Goal: Task Accomplishment & Management: Complete application form

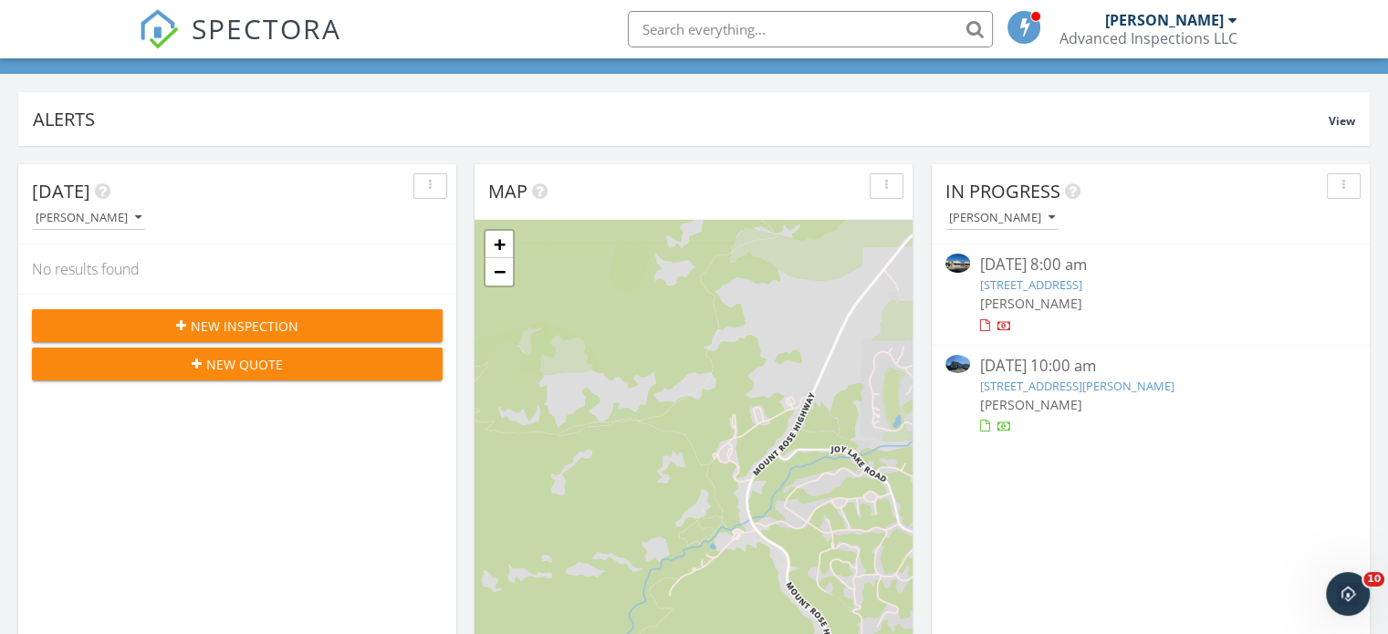
click at [1057, 383] on link "7172 Wolverine Blf Rd, Sparks, NV 89436" at bounding box center [1076, 386] width 194 height 16
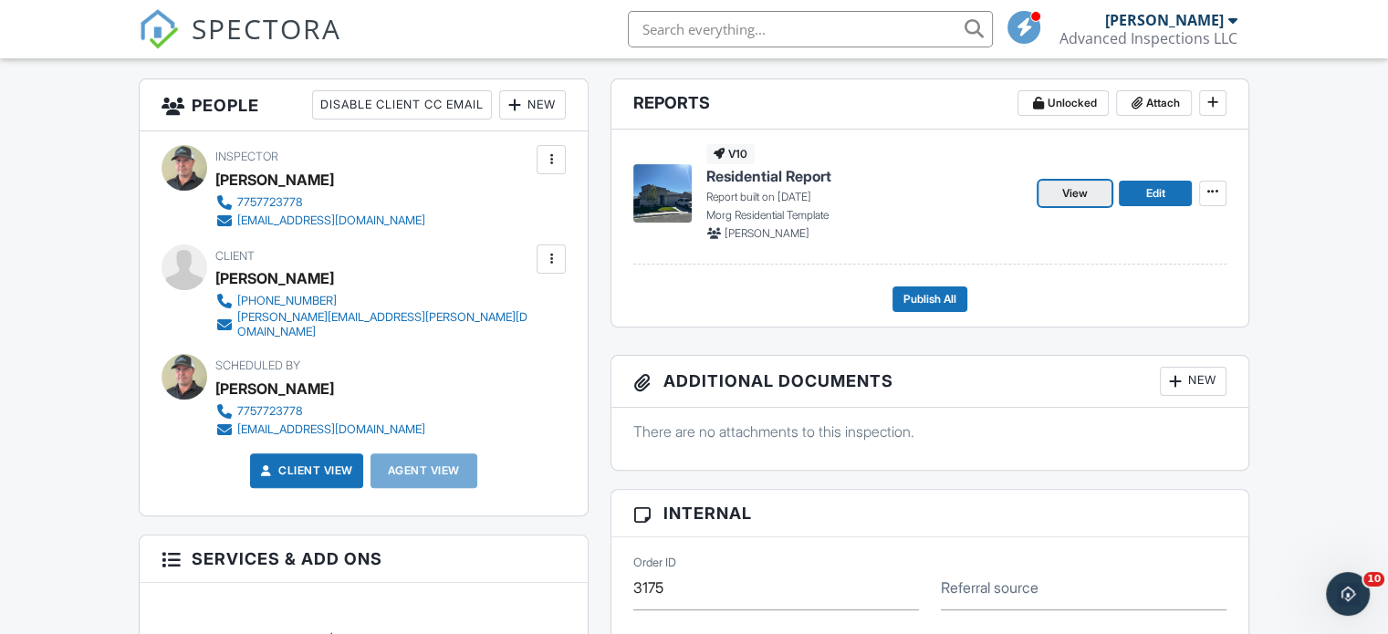
click at [1081, 192] on span "View" at bounding box center [1075, 193] width 26 height 18
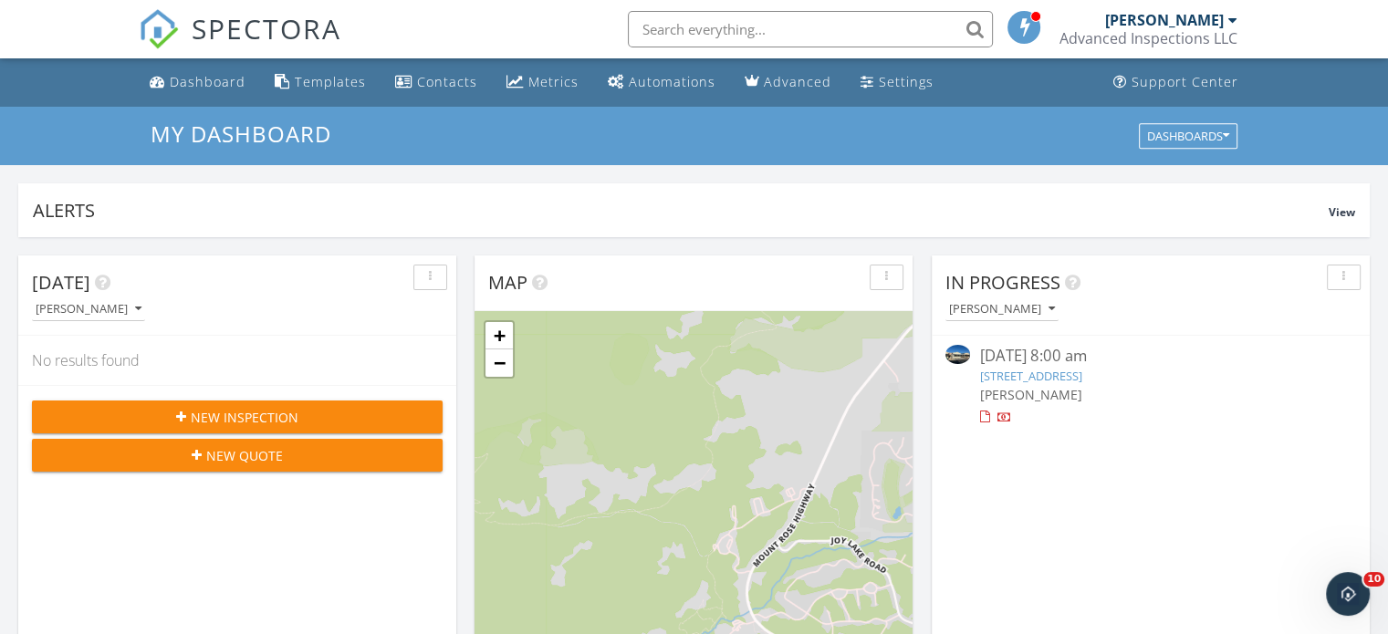
click at [1075, 371] on link "74 Lilac Ln, Reno, NV 89512" at bounding box center [1030, 376] width 102 height 16
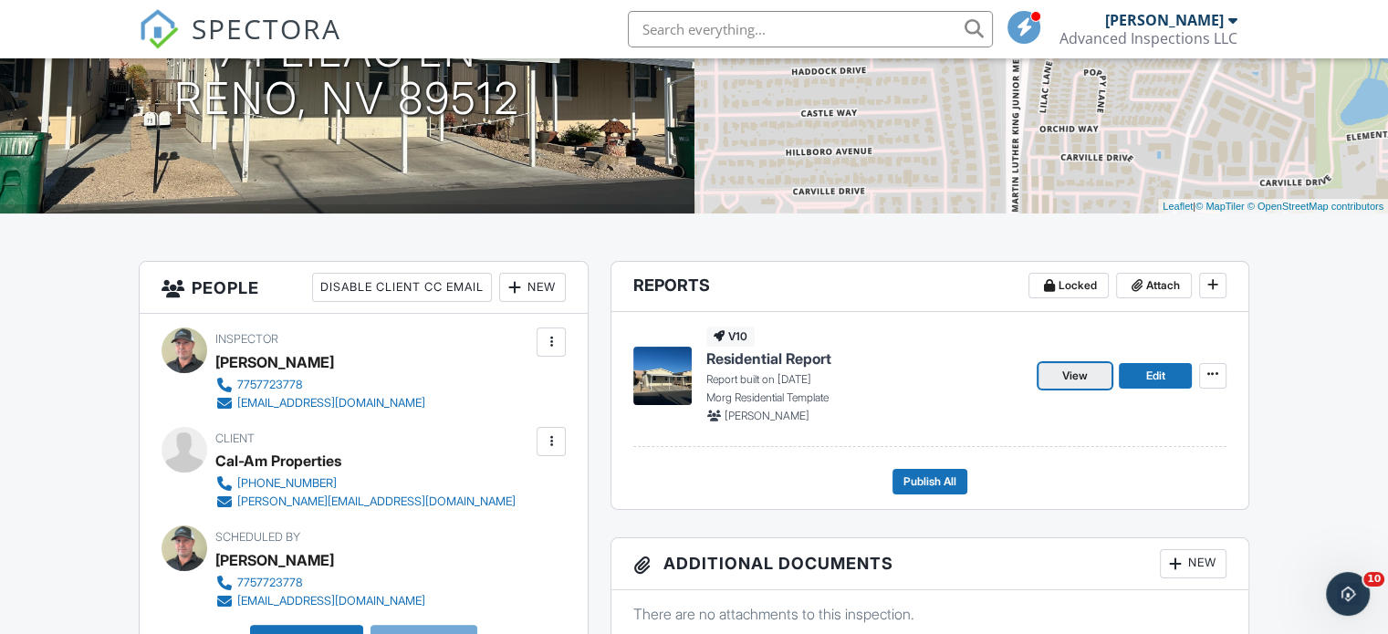
click at [1077, 379] on span "View" at bounding box center [1075, 376] width 26 height 18
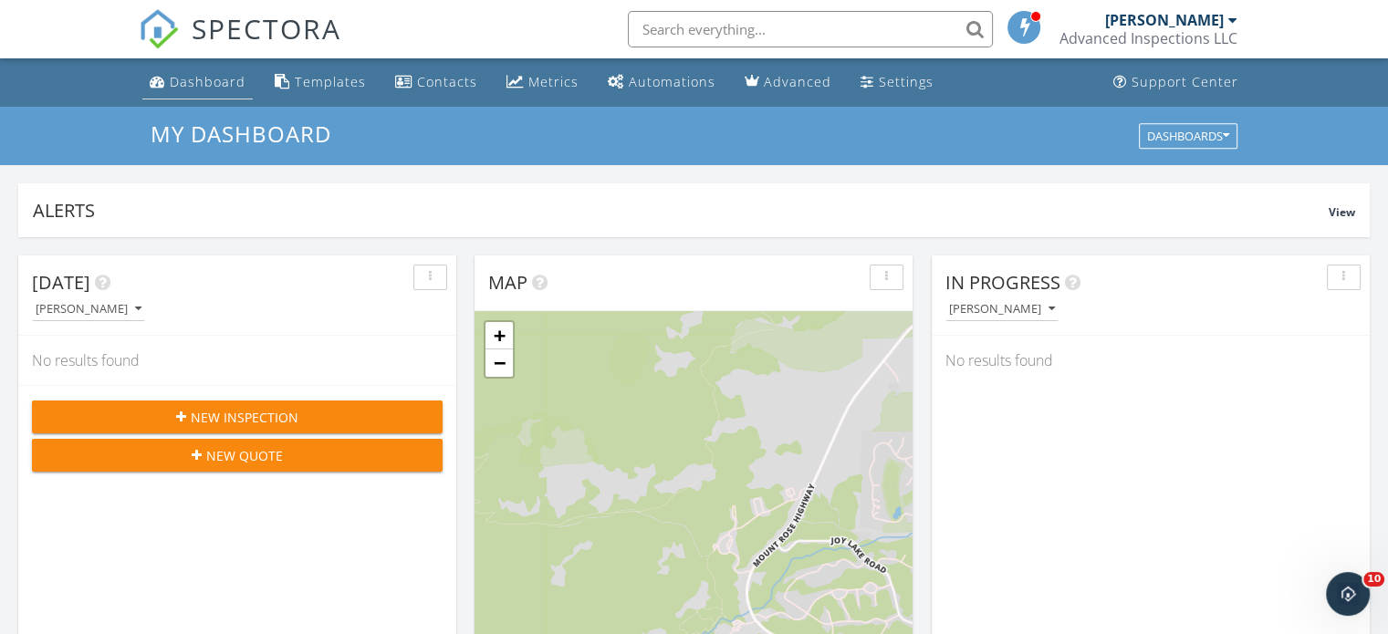
click at [195, 83] on div "Dashboard" at bounding box center [208, 81] width 76 height 17
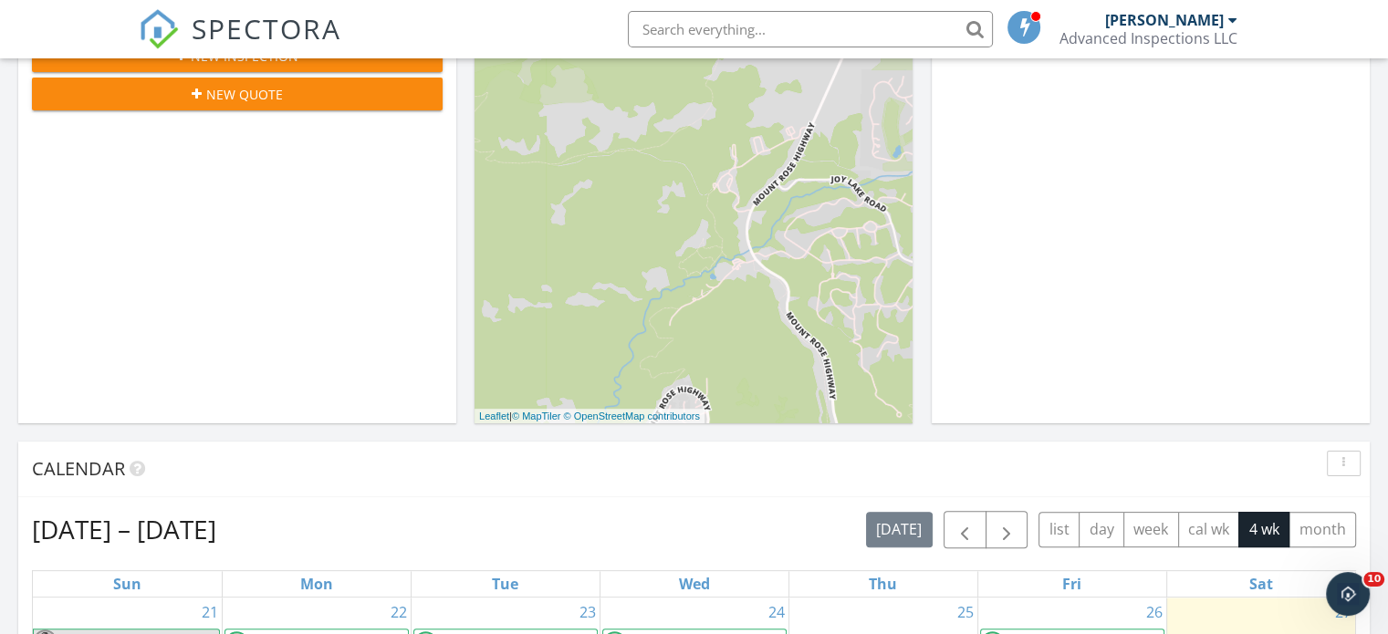
scroll to position [182, 0]
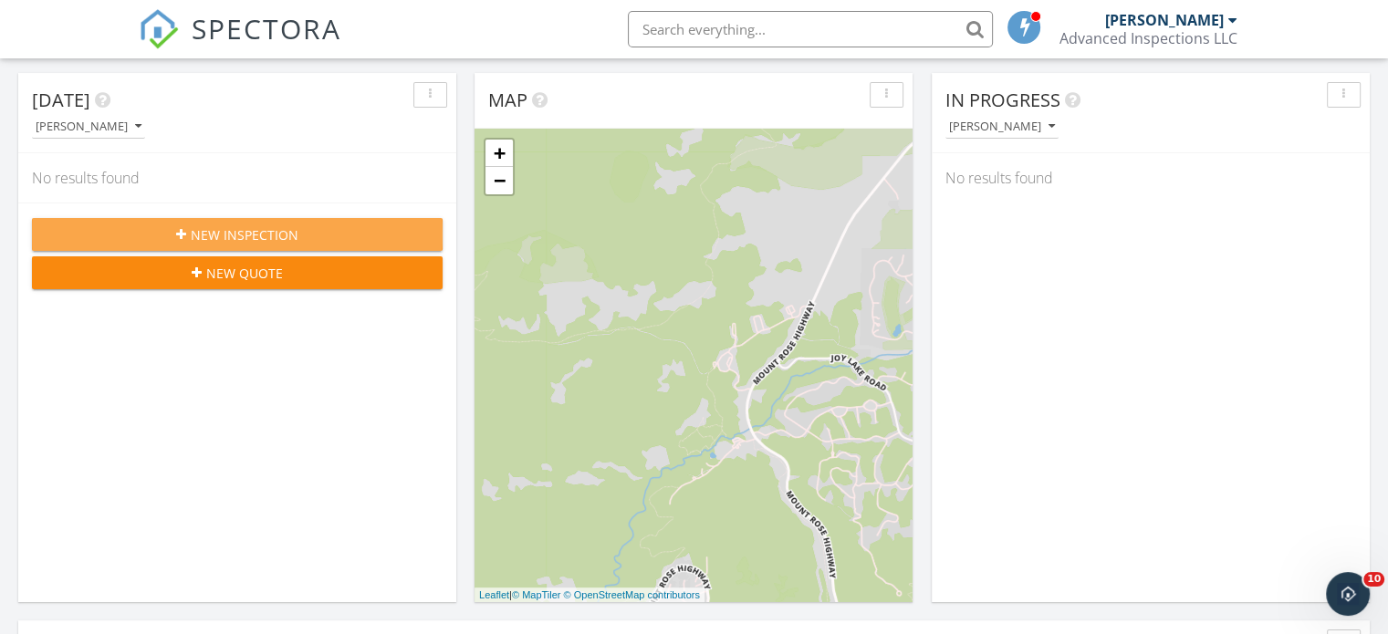
click at [230, 231] on span "New Inspection" at bounding box center [245, 234] width 108 height 19
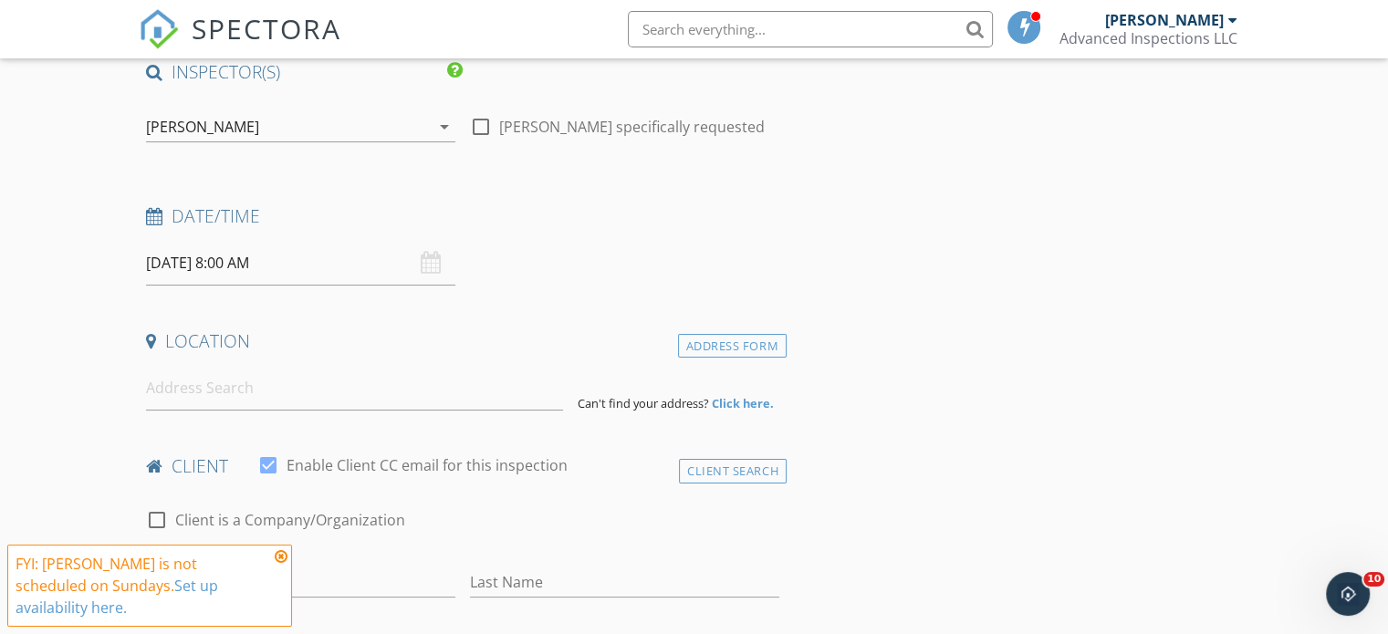
scroll to position [182, 0]
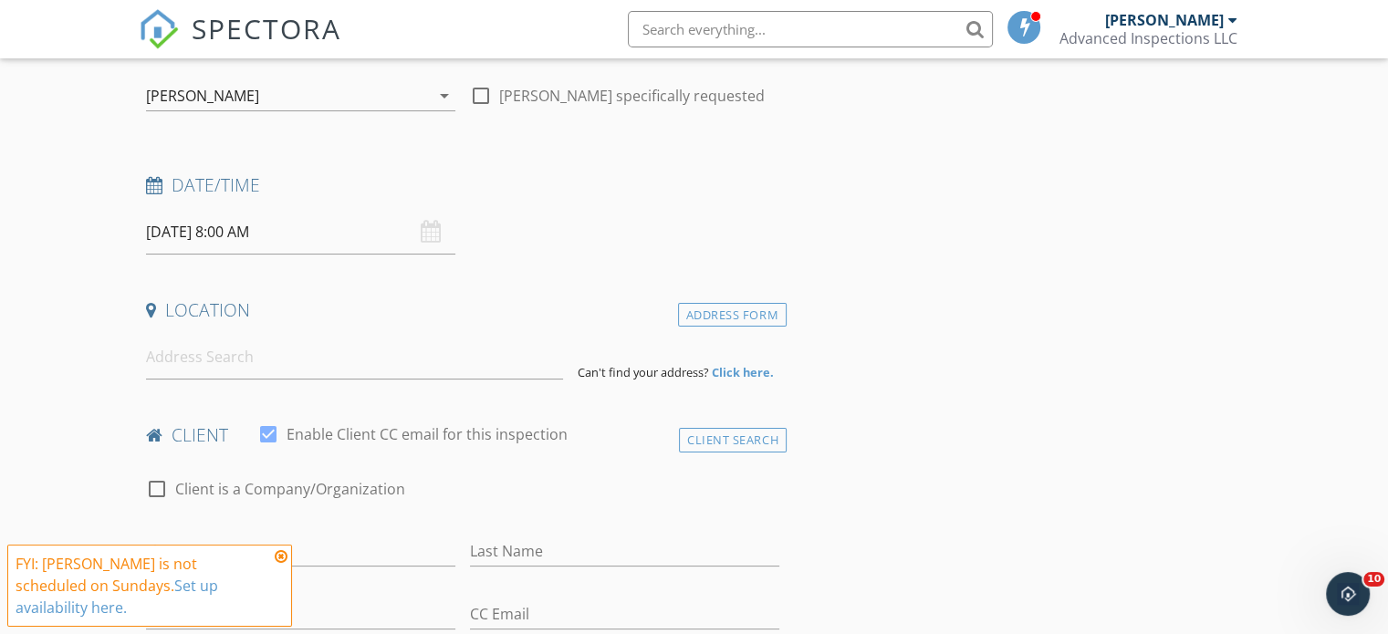
click at [282, 564] on icon at bounding box center [281, 556] width 13 height 15
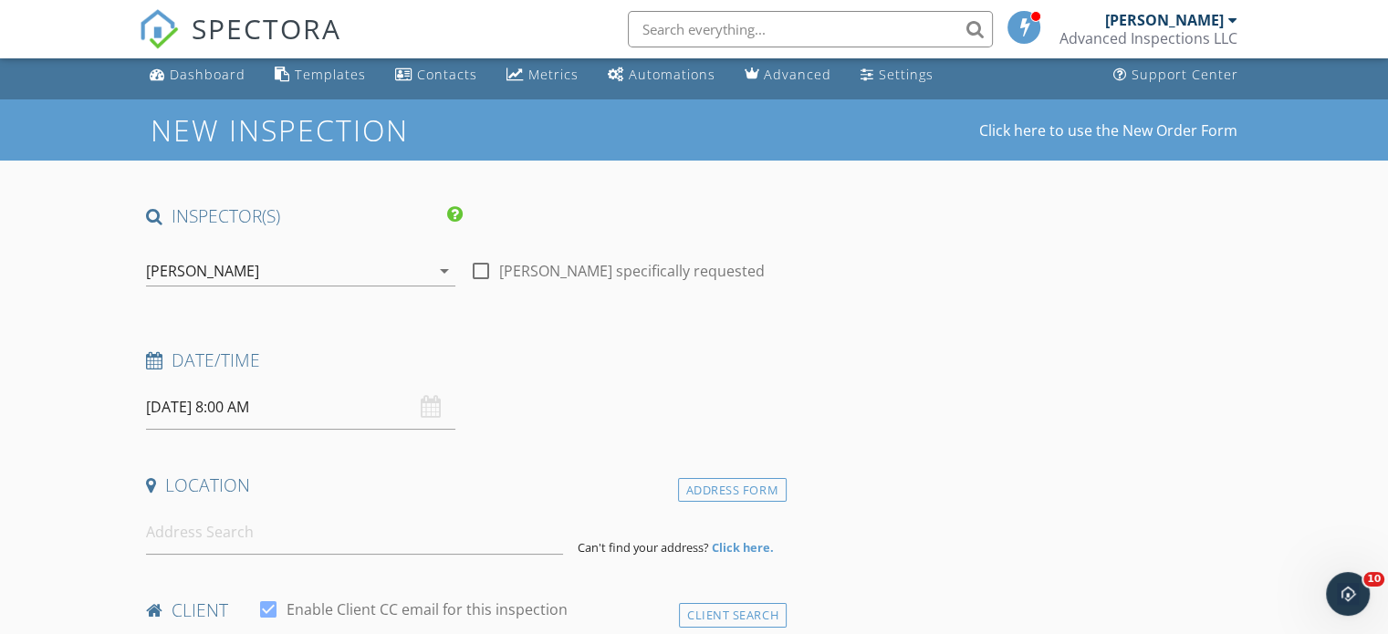
scroll to position [0, 0]
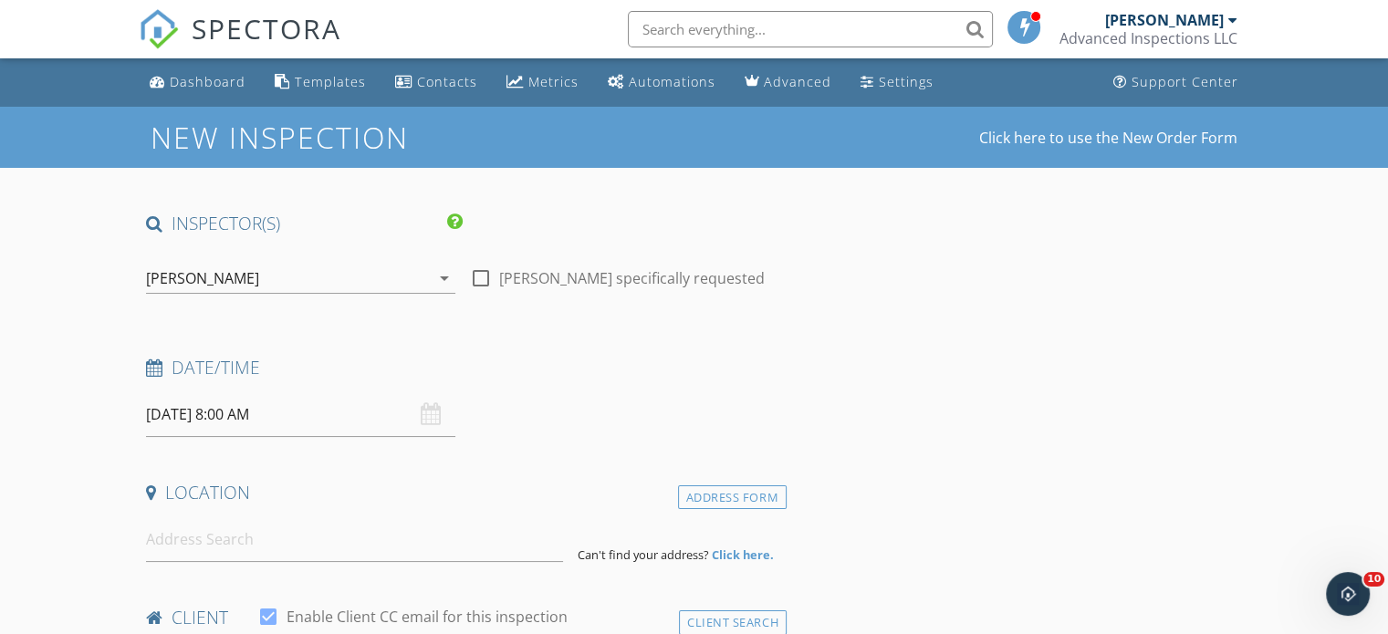
click at [208, 430] on input "09/28/2025 8:00 AM" at bounding box center [300, 414] width 309 height 45
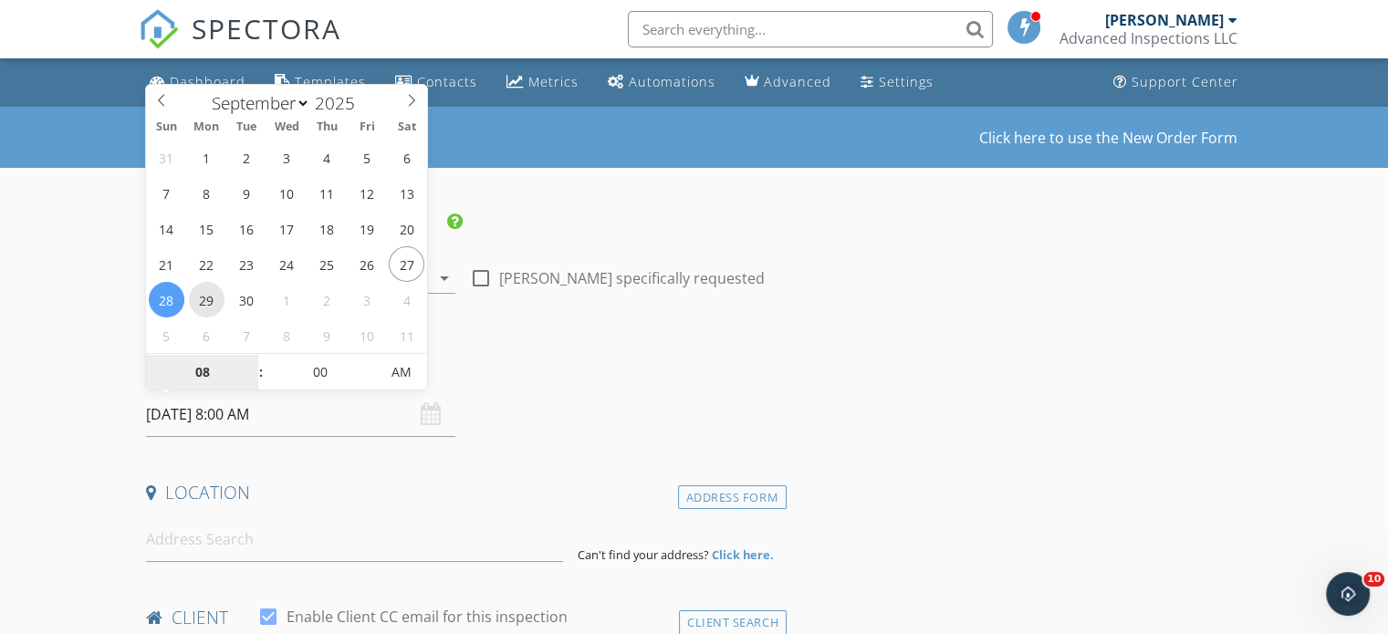
type input "09/29/2025 8:00 AM"
type input "09"
type input "09/29/2025 9:00 AM"
click at [252, 359] on span at bounding box center [251, 363] width 13 height 18
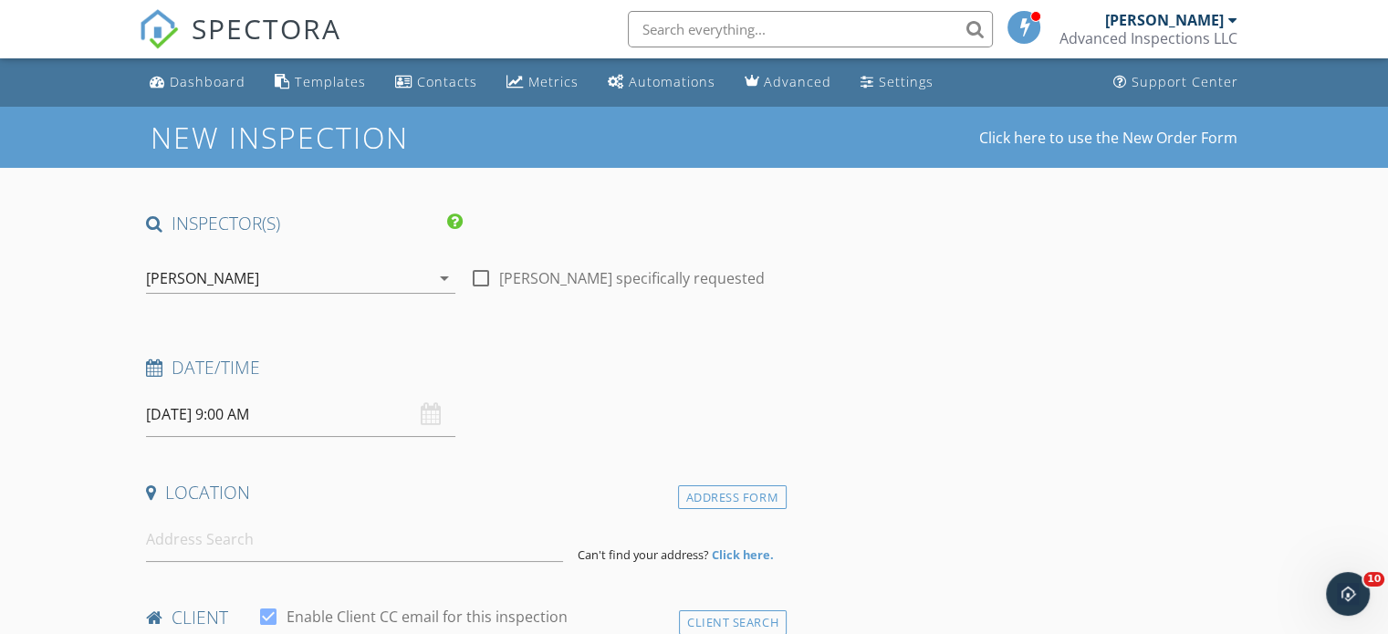
click at [178, 550] on input at bounding box center [354, 539] width 417 height 45
paste input "400 S Saliman Road #142, Carson City"
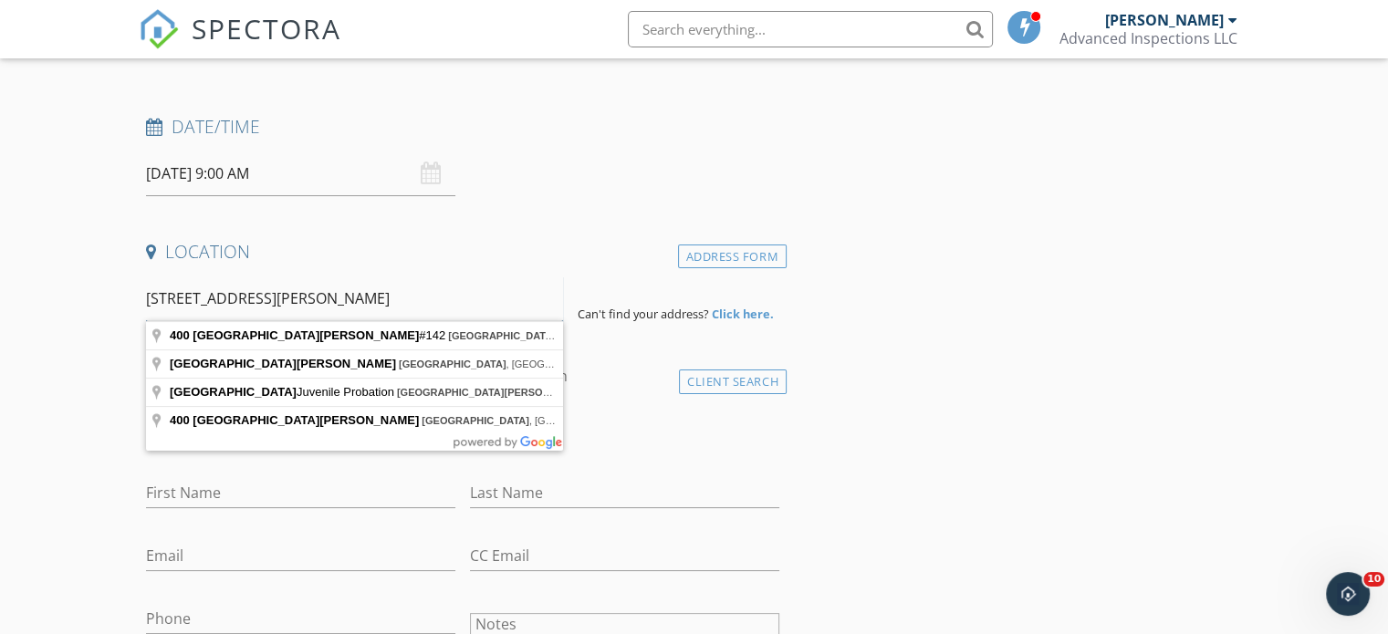
scroll to position [274, 0]
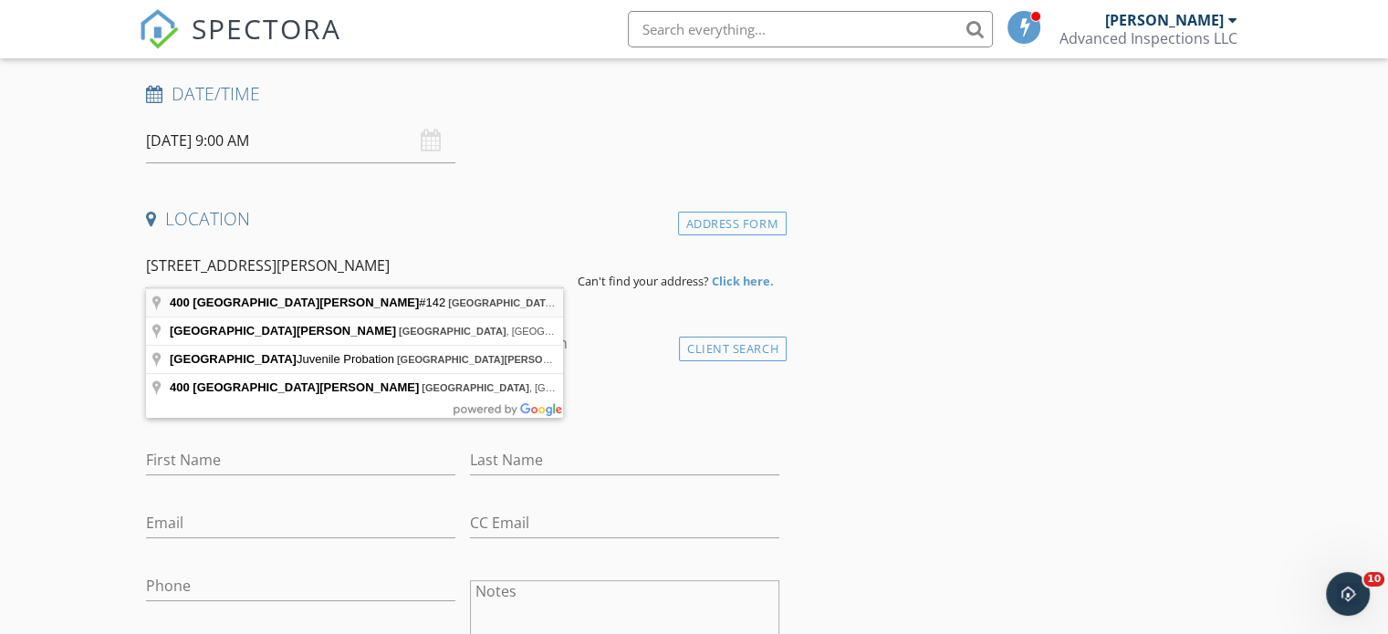
type input "400 South Saliman Road #142, Carson City, NV, USA"
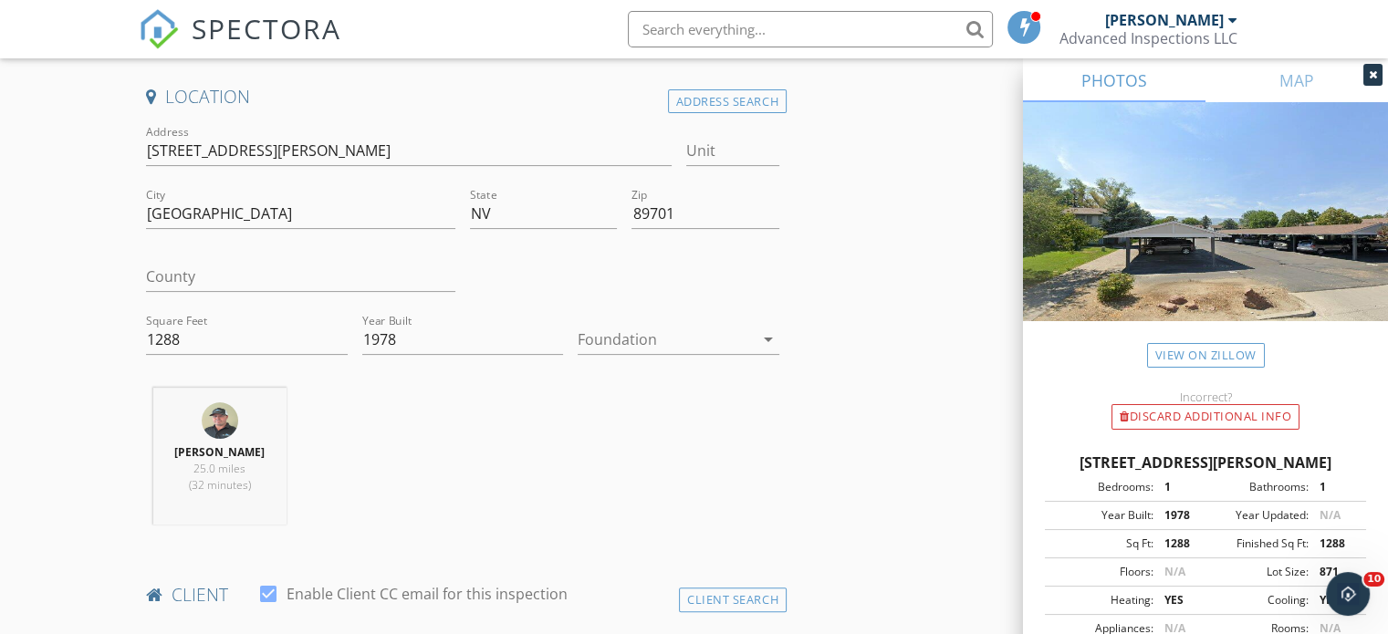
scroll to position [365, 0]
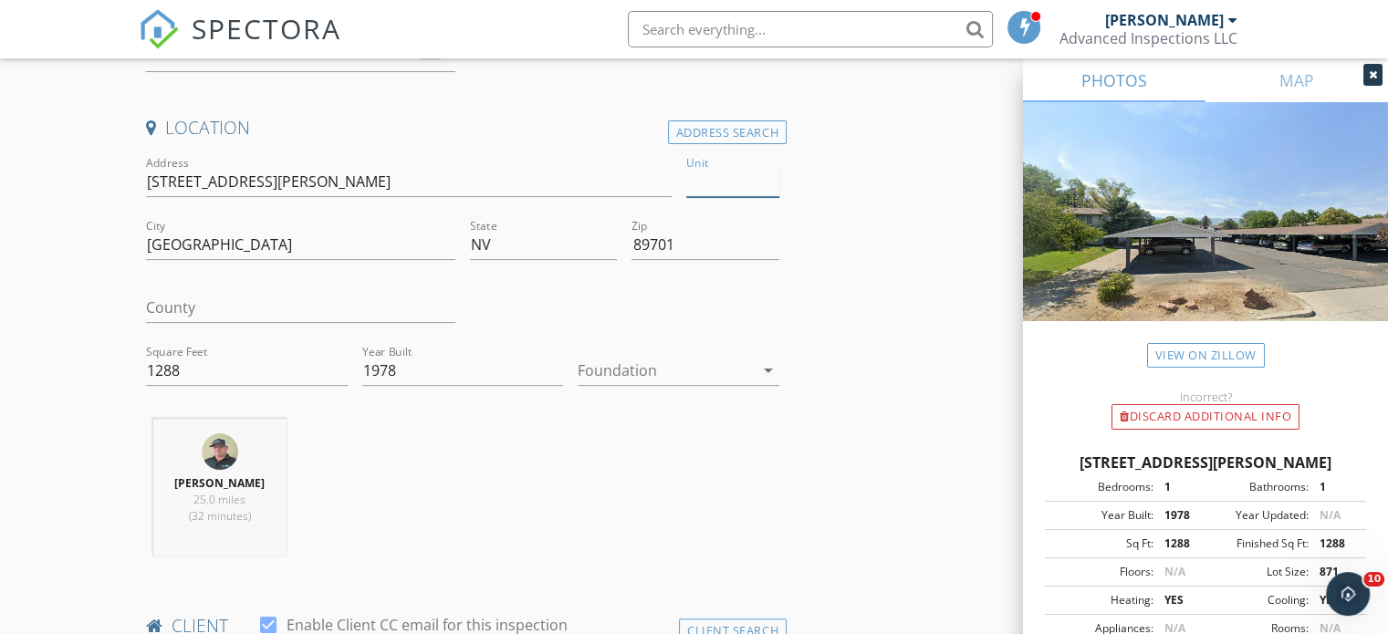
click at [708, 183] on input "Unit" at bounding box center [732, 182] width 93 height 30
type input "142"
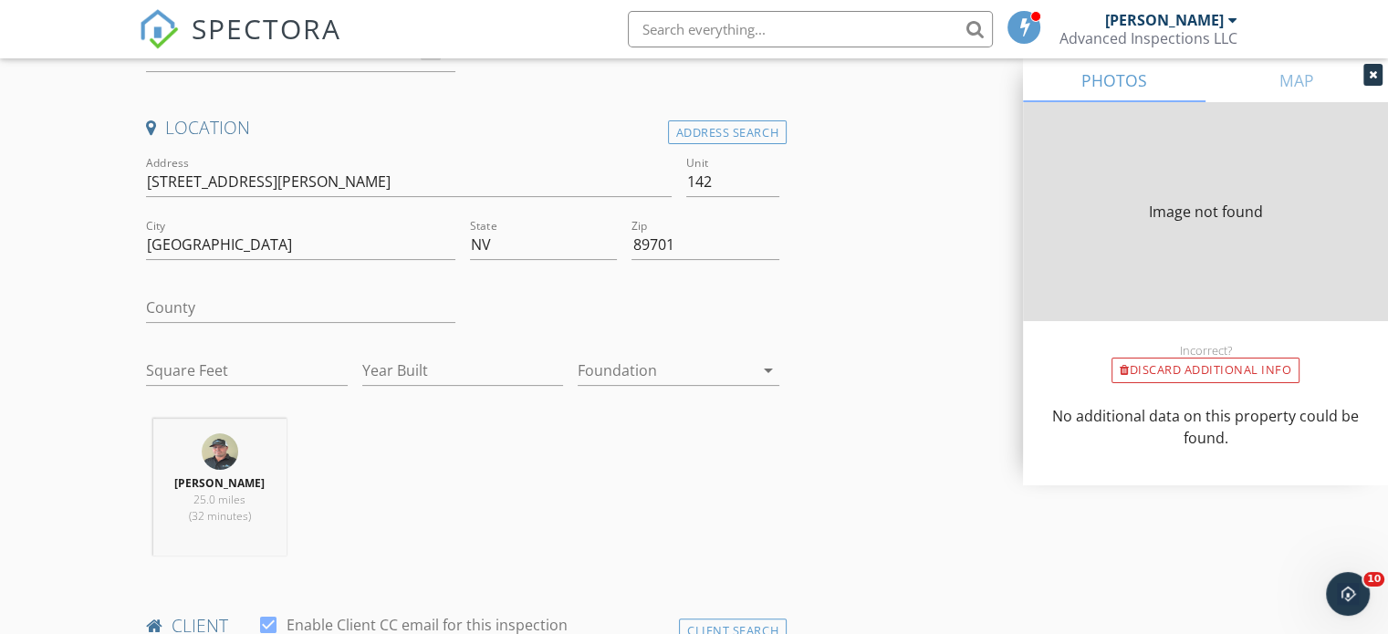
type input "1720"
type input "1978"
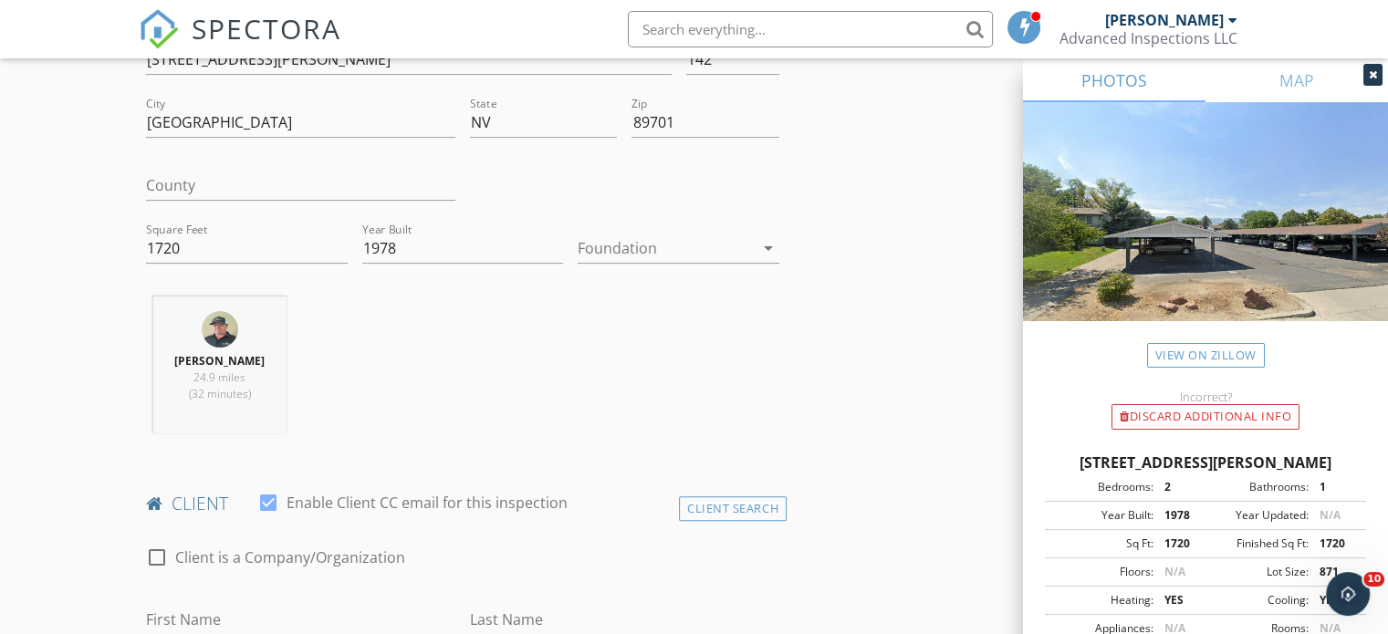
scroll to position [456, 0]
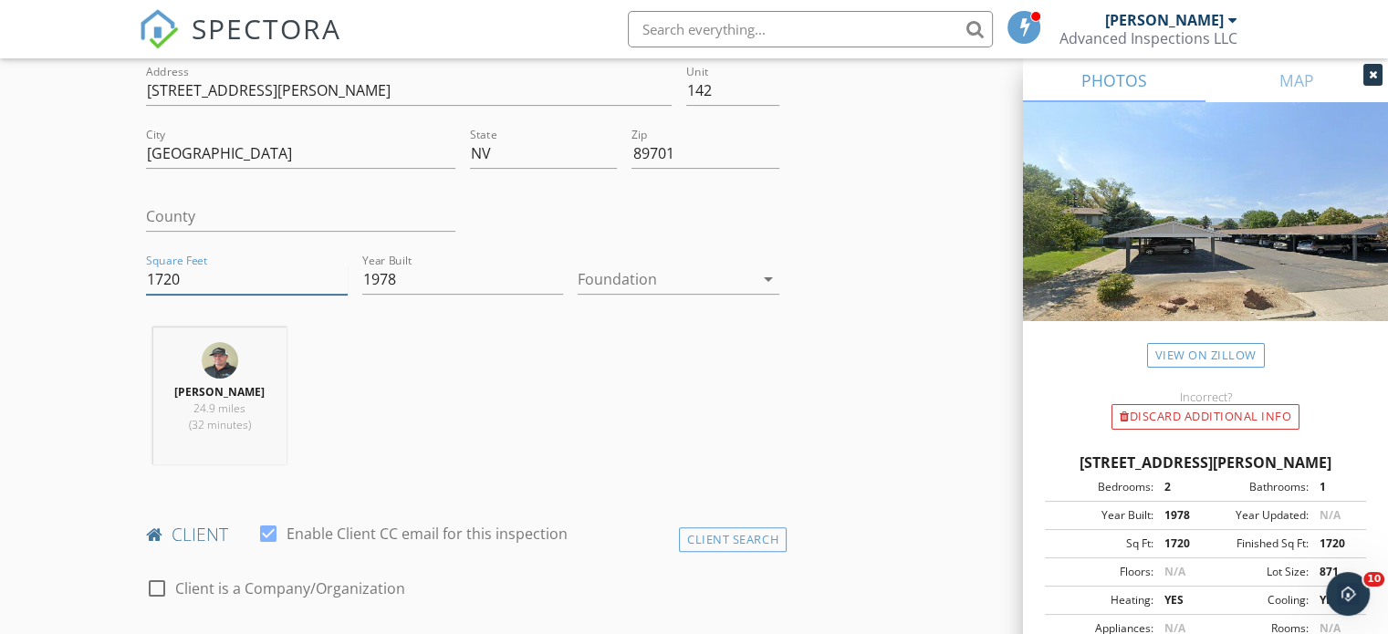
click at [186, 273] on input "1720" at bounding box center [247, 280] width 202 height 30
type input "1"
type input "860"
click at [392, 397] on div "Joel Morgan 24.9 miles (32 minutes)" at bounding box center [463, 403] width 648 height 151
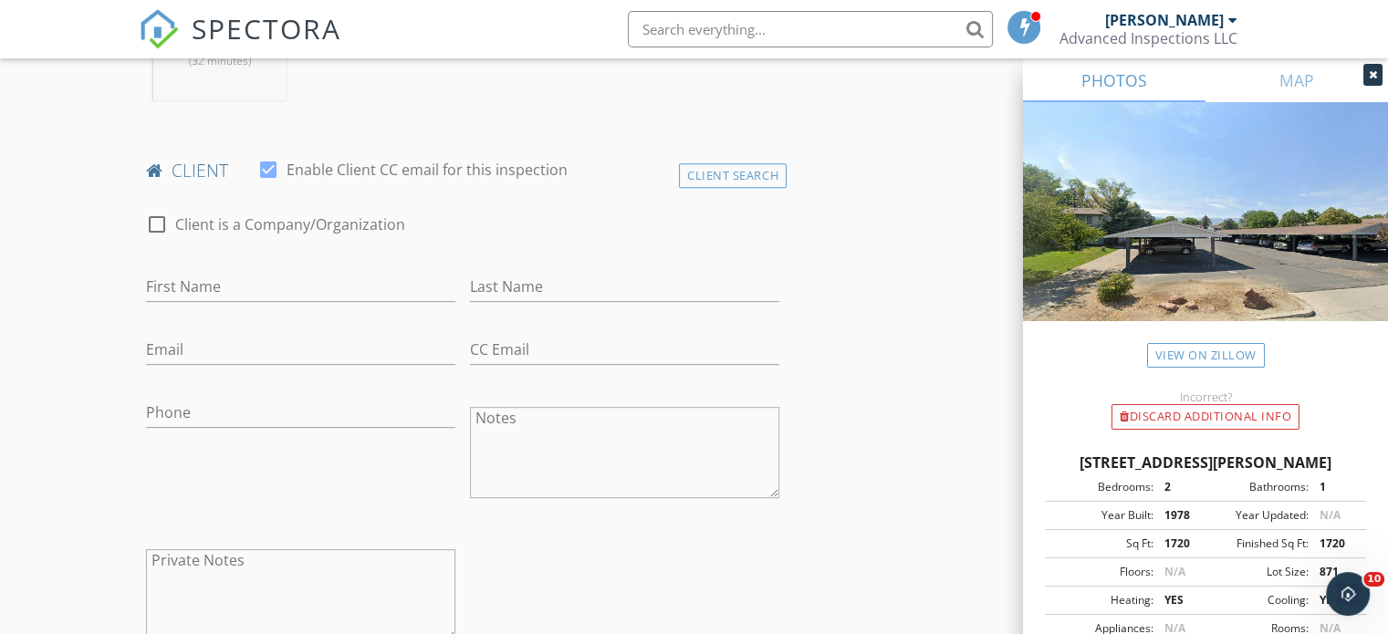
scroll to position [821, 0]
click at [187, 286] on input "First Name" at bounding box center [300, 286] width 309 height 30
type input "Kyle"
type input "j"
type input "Johnson"
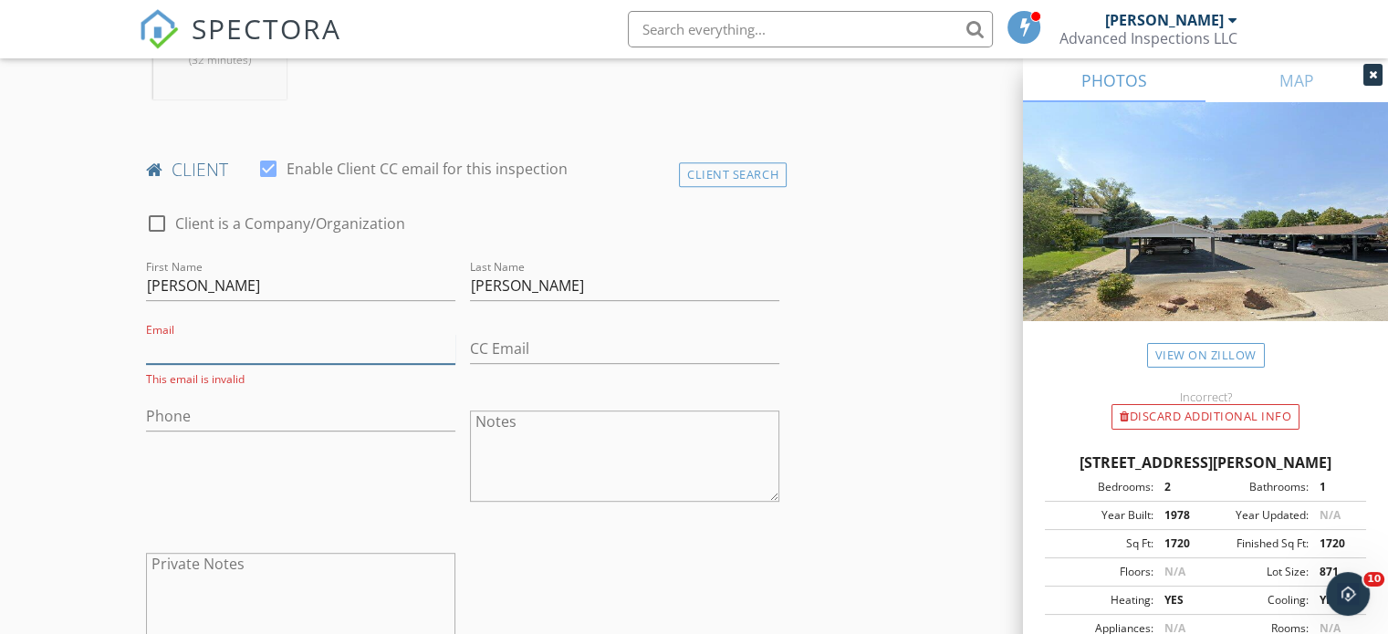
paste input "kJohnson@ridgelinenv.com>"
type input "kJohnson@ridgelinenv.com"
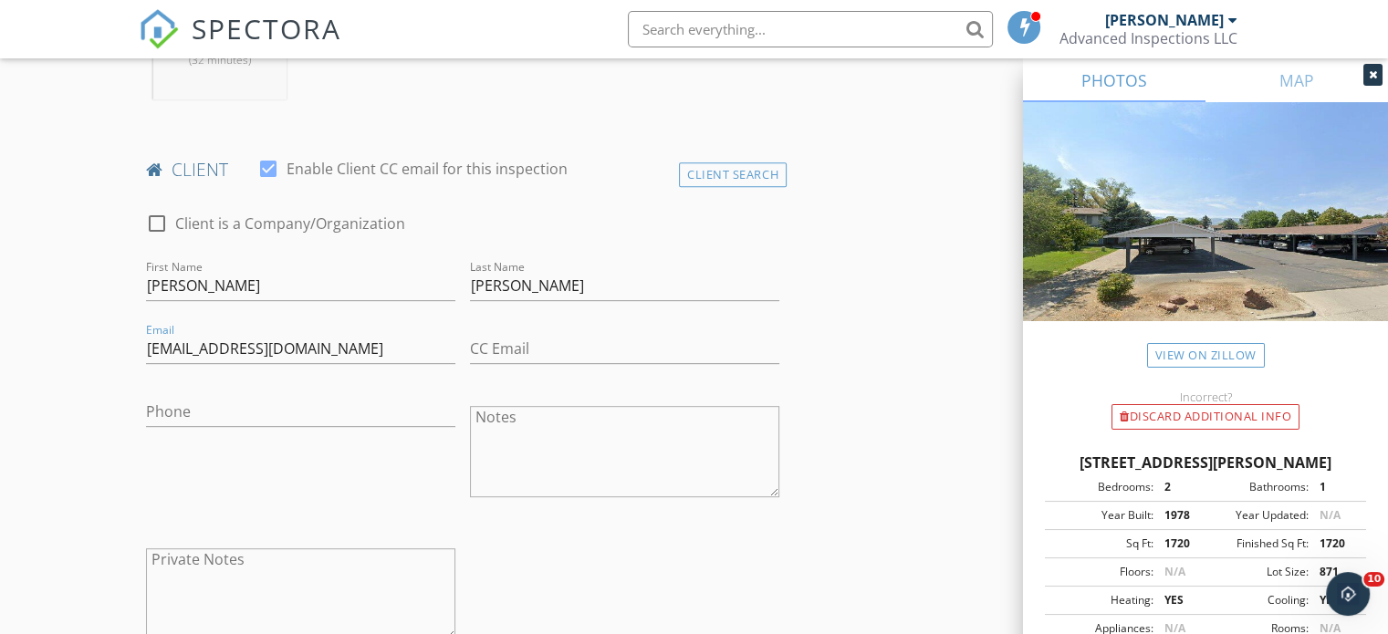
click at [451, 458] on div "Phone" at bounding box center [301, 453] width 324 height 142
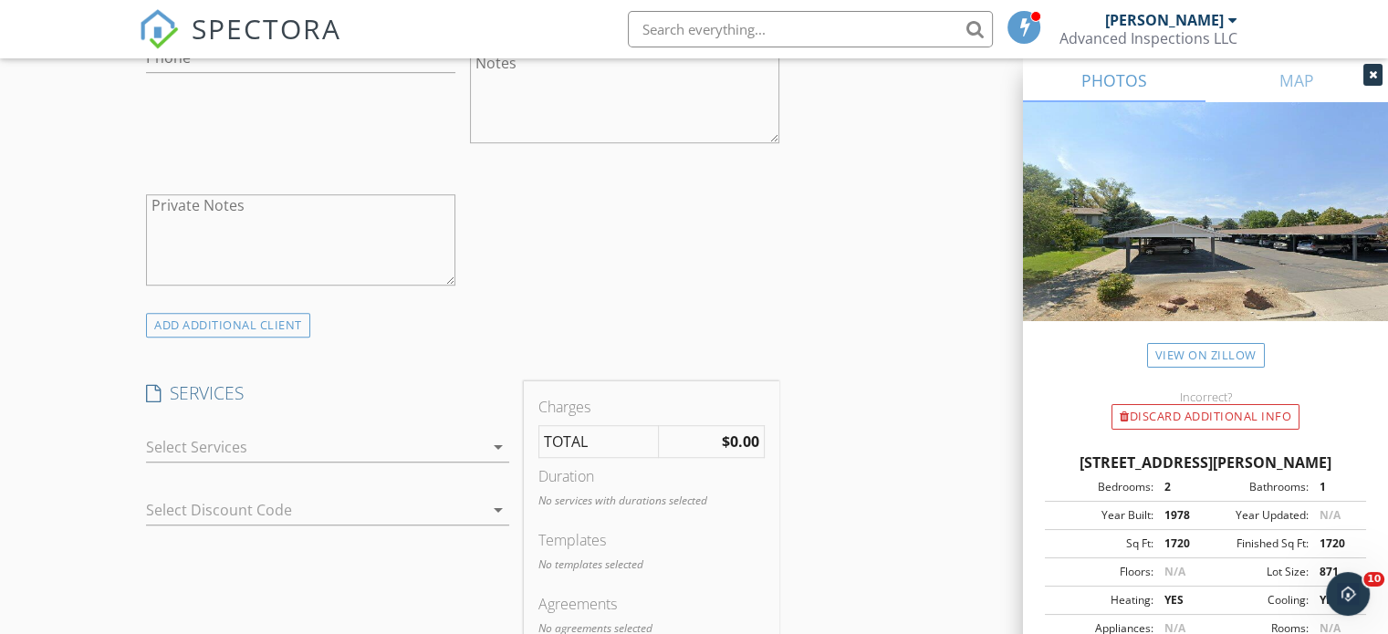
scroll to position [1277, 0]
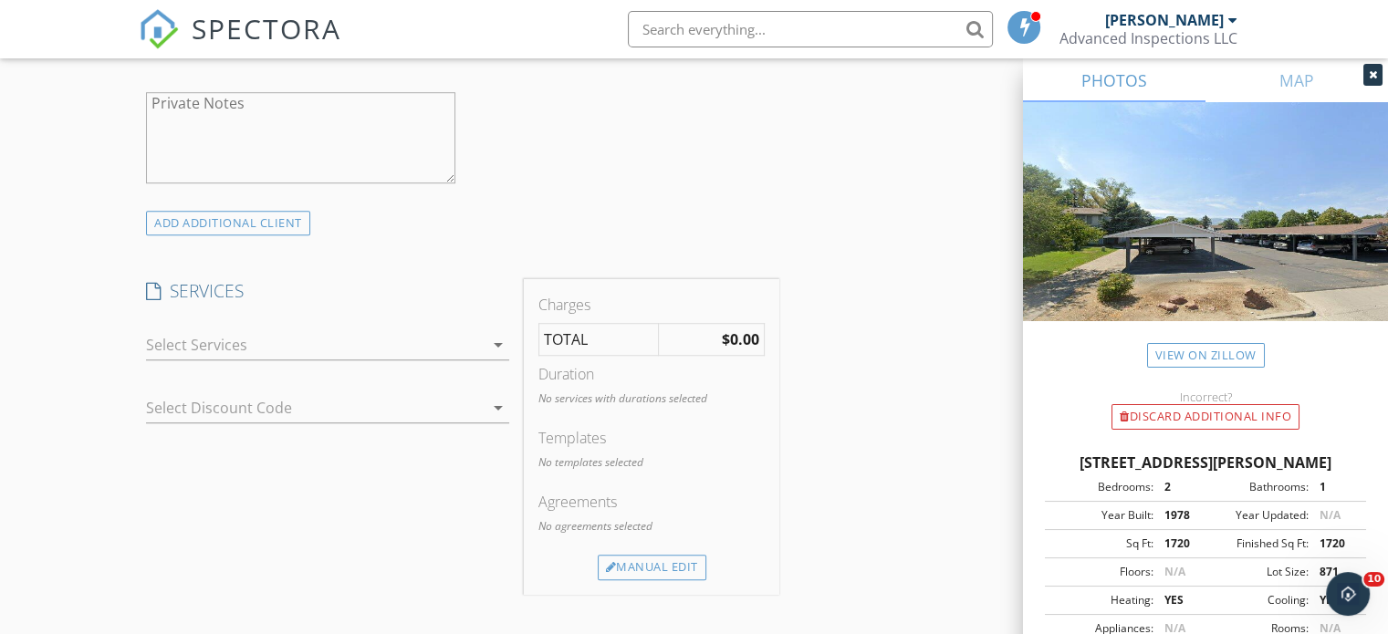
click at [234, 346] on div at bounding box center [315, 344] width 338 height 29
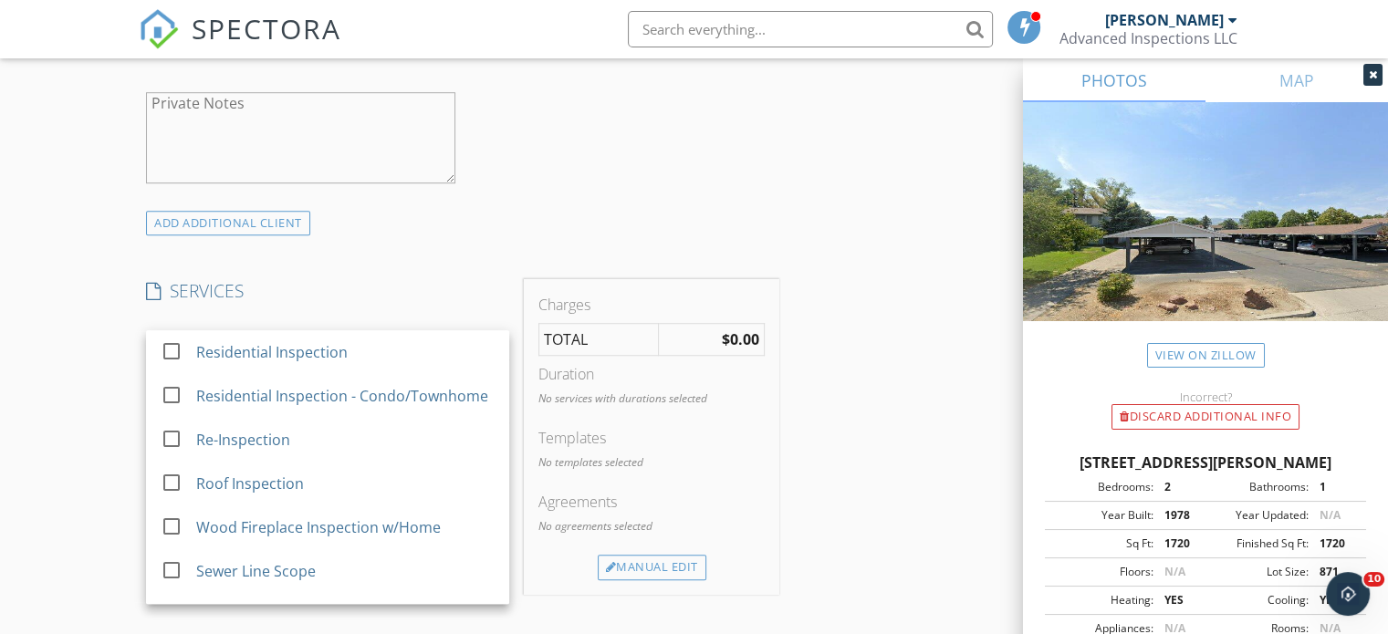
click at [234, 346] on div "Residential Inspection" at bounding box center [271, 352] width 151 height 22
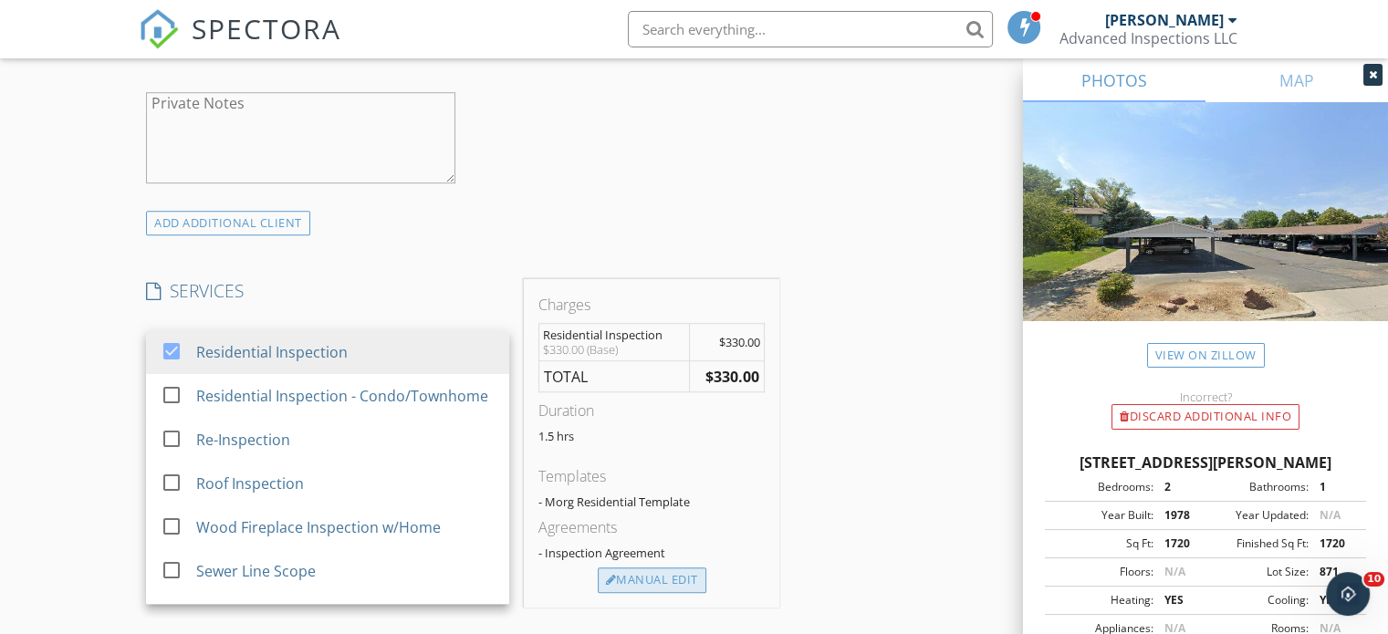
click at [675, 576] on div "Manual Edit" at bounding box center [652, 580] width 109 height 26
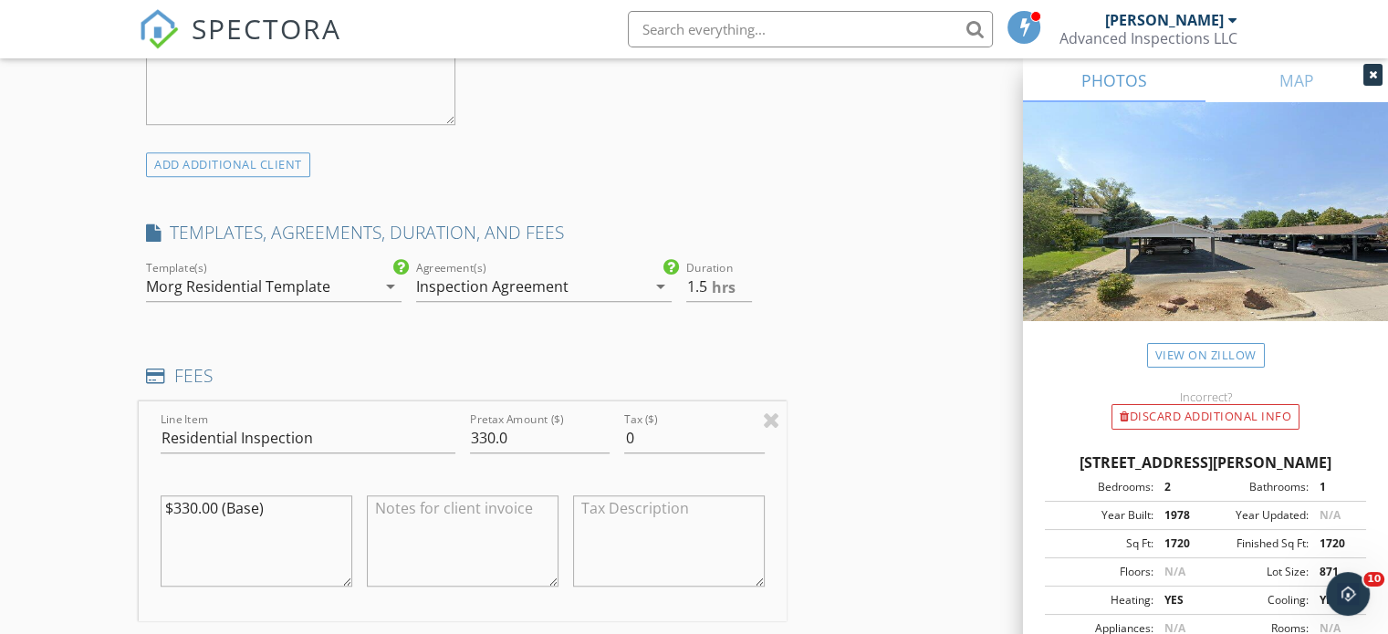
scroll to position [1368, 0]
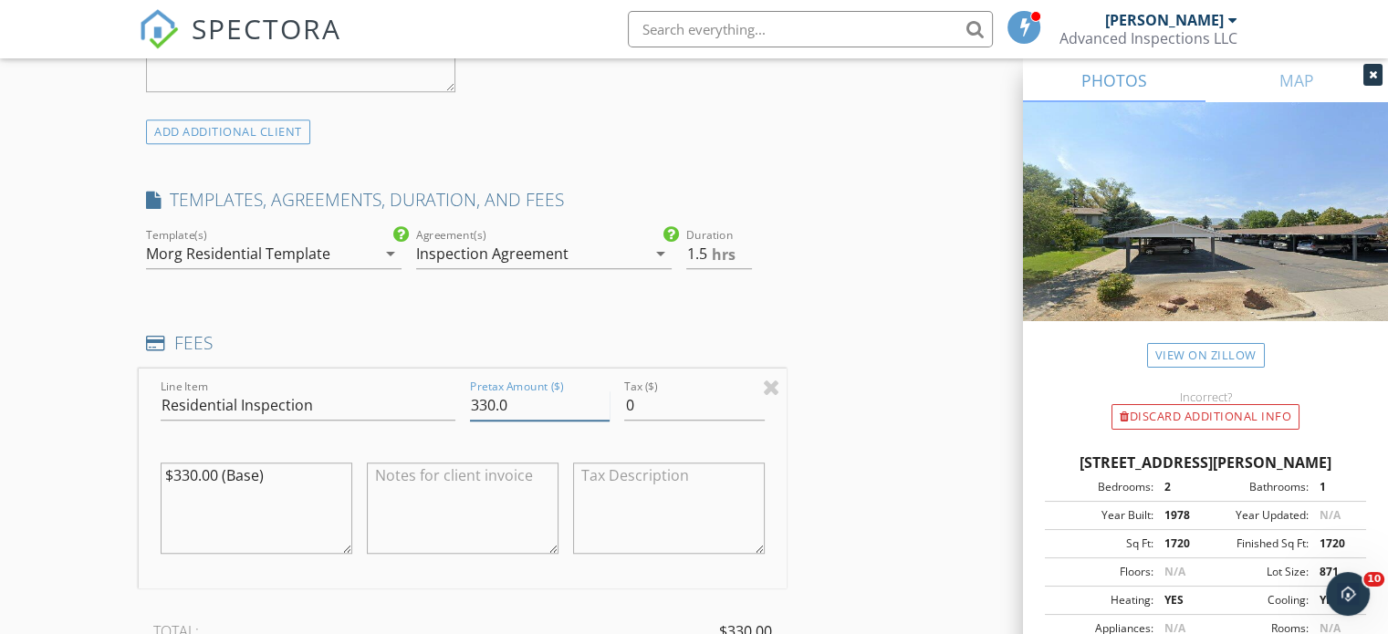
click at [496, 400] on input "330.0" at bounding box center [540, 405] width 140 height 30
type input "275.0"
click at [272, 479] on textarea "$330.00 (Base)" at bounding box center [257, 508] width 192 height 91
type textarea "$275.00"
click at [828, 479] on div "INSPECTOR(S) check_box Joel Morgan PRIMARY Joel Morgan arrow_drop_down check_bo…" at bounding box center [694, 438] width 1110 height 3190
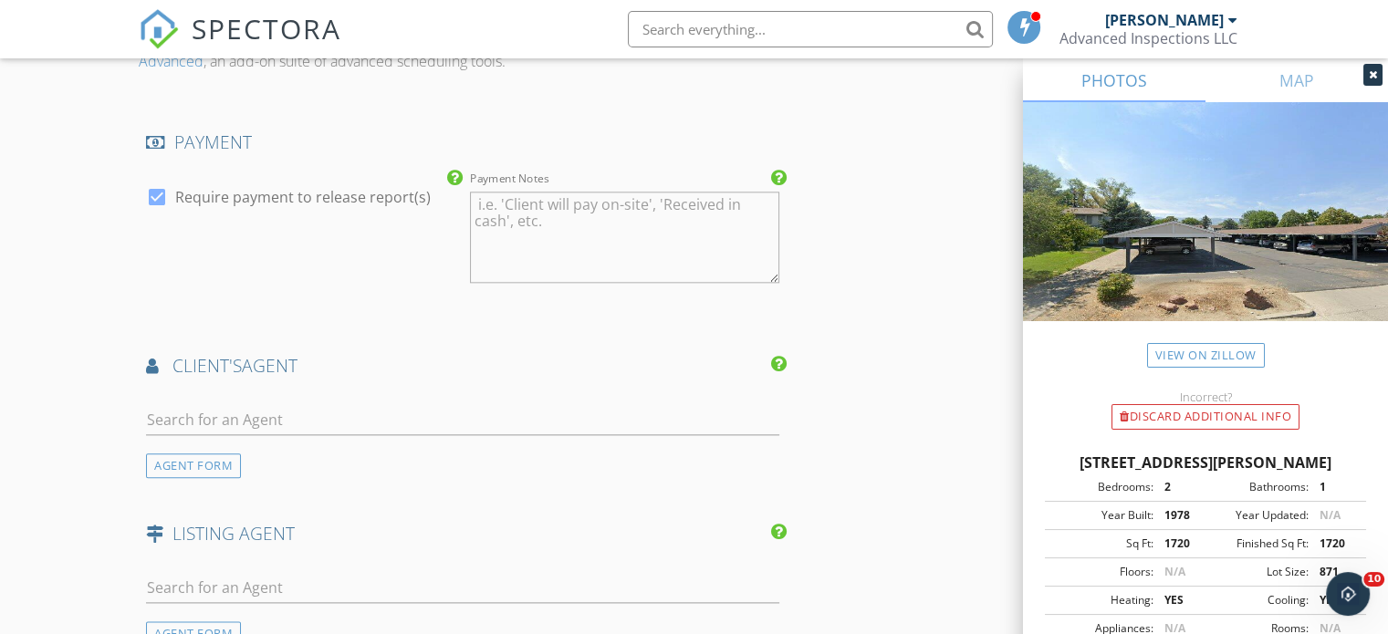
scroll to position [2189, 0]
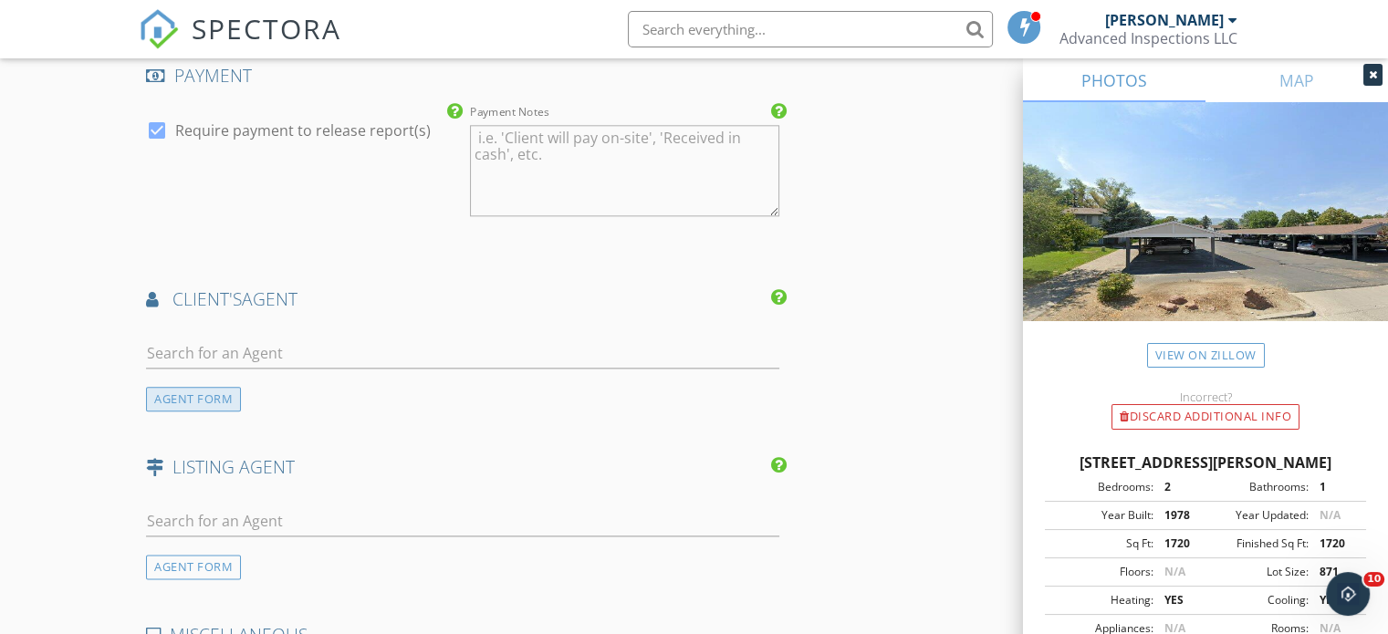
click at [171, 397] on div "AGENT FORM" at bounding box center [193, 399] width 95 height 25
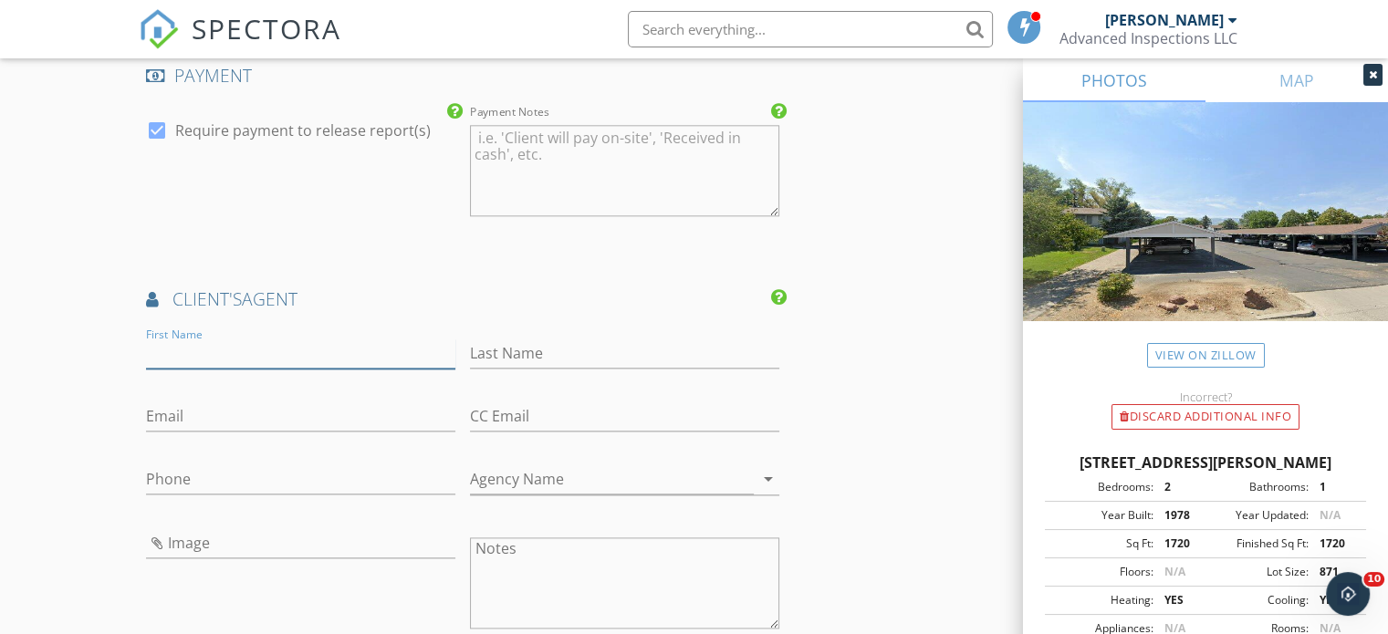
click at [179, 354] on input "First Name" at bounding box center [300, 353] width 309 height 30
click at [172, 419] on input "Email" at bounding box center [300, 416] width 309 height 30
paste input "sophia@movemetonv.com"
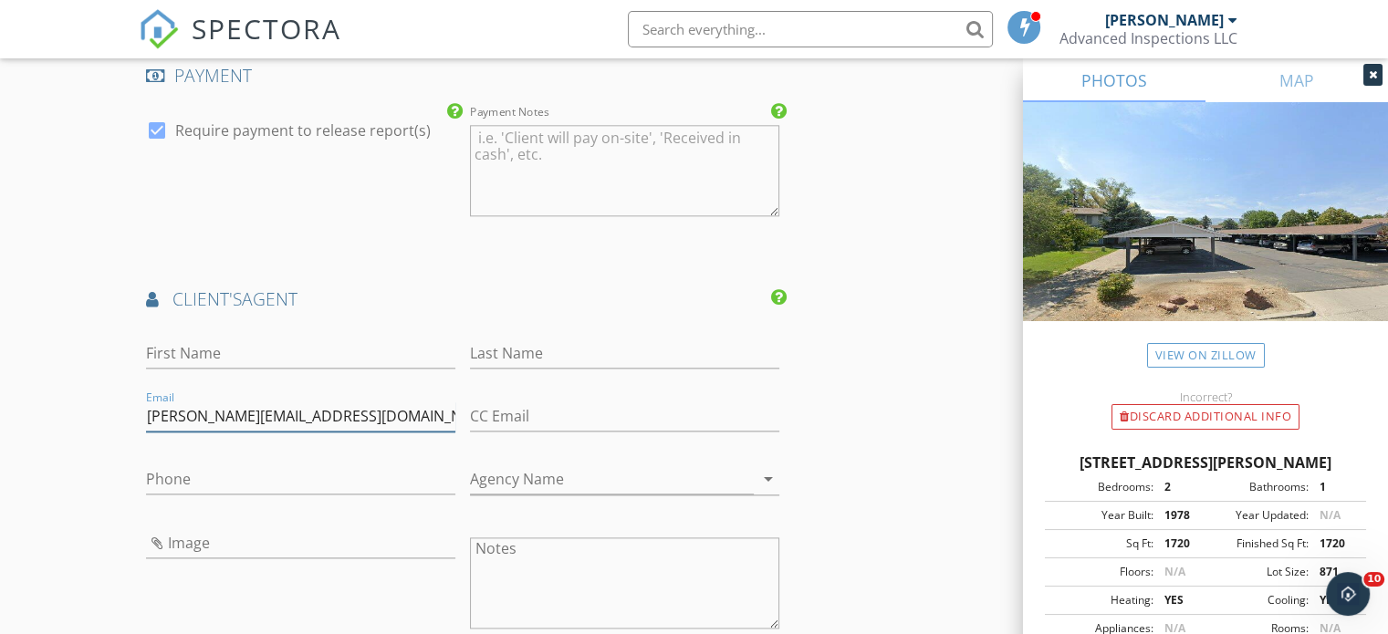
type input "sophia@movemetonv.com"
click at [192, 352] on input "First Name" at bounding box center [300, 353] width 309 height 30
type input "Sophia"
click at [160, 481] on input "Phone" at bounding box center [300, 479] width 309 height 30
click at [513, 349] on input "Last Name" at bounding box center [624, 353] width 309 height 30
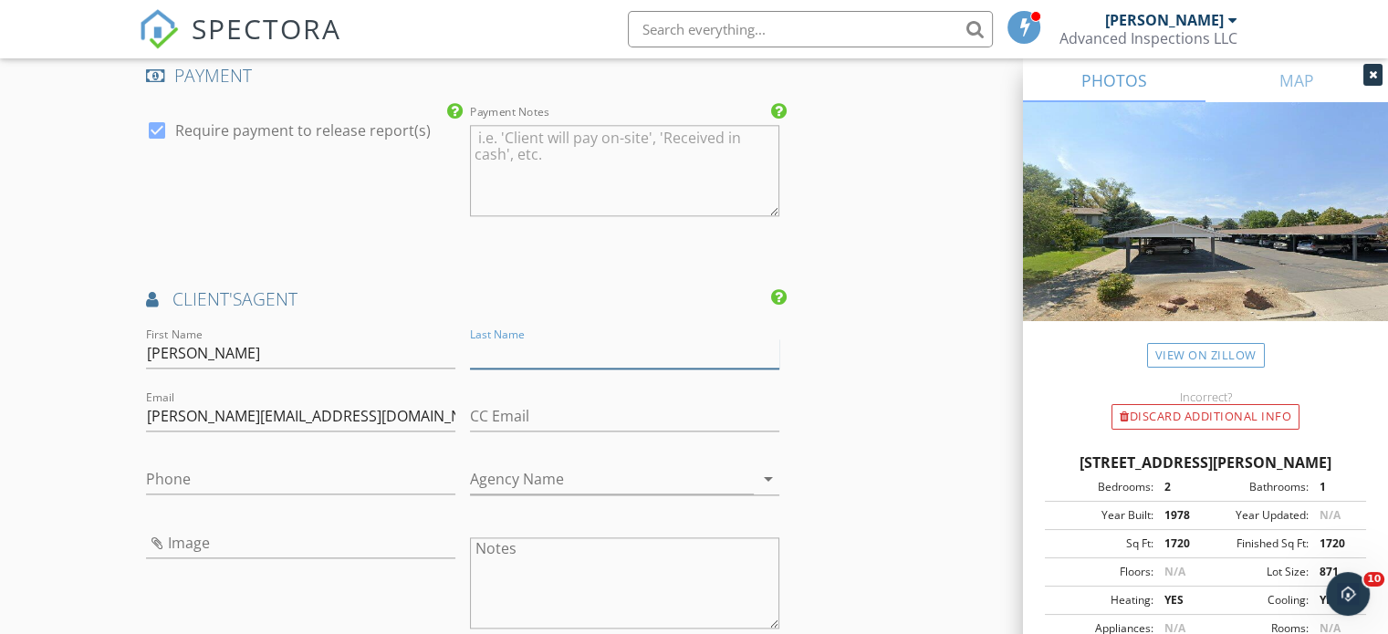
paste input "Roussakis"
type input "Roussakis"
click at [175, 473] on input "Phone" at bounding box center [300, 479] width 309 height 30
paste input "775-220-9414"
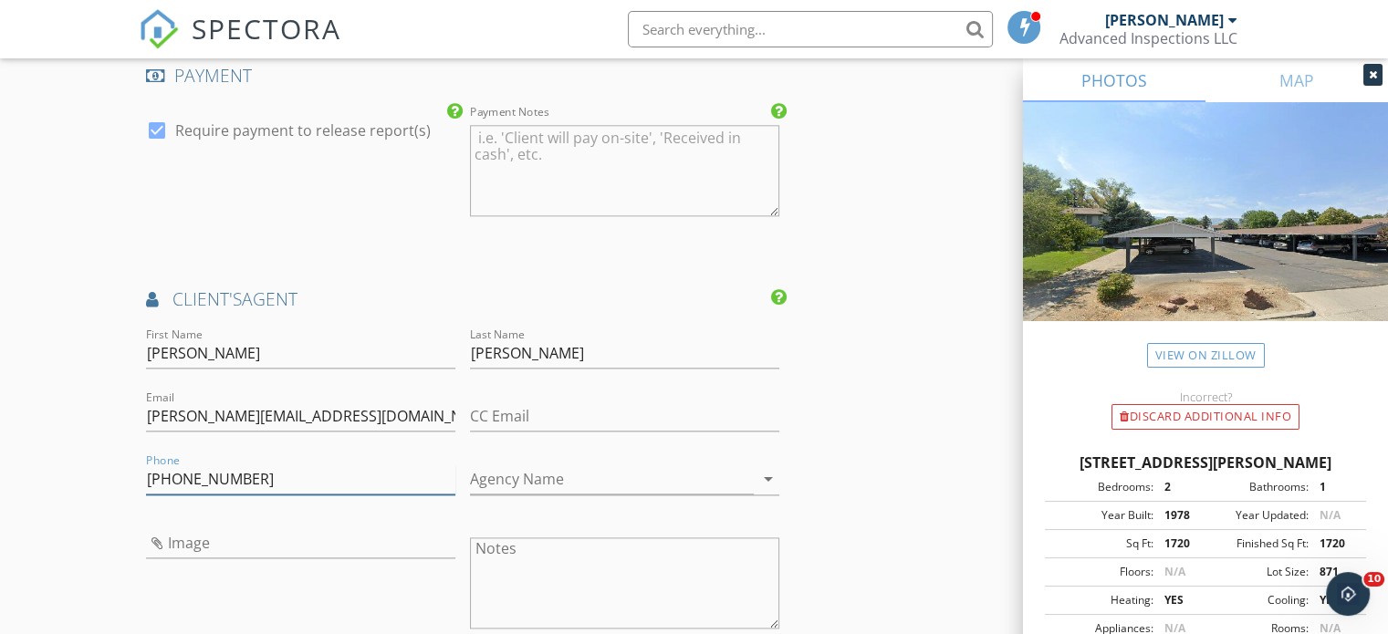
type input "775-220-9414"
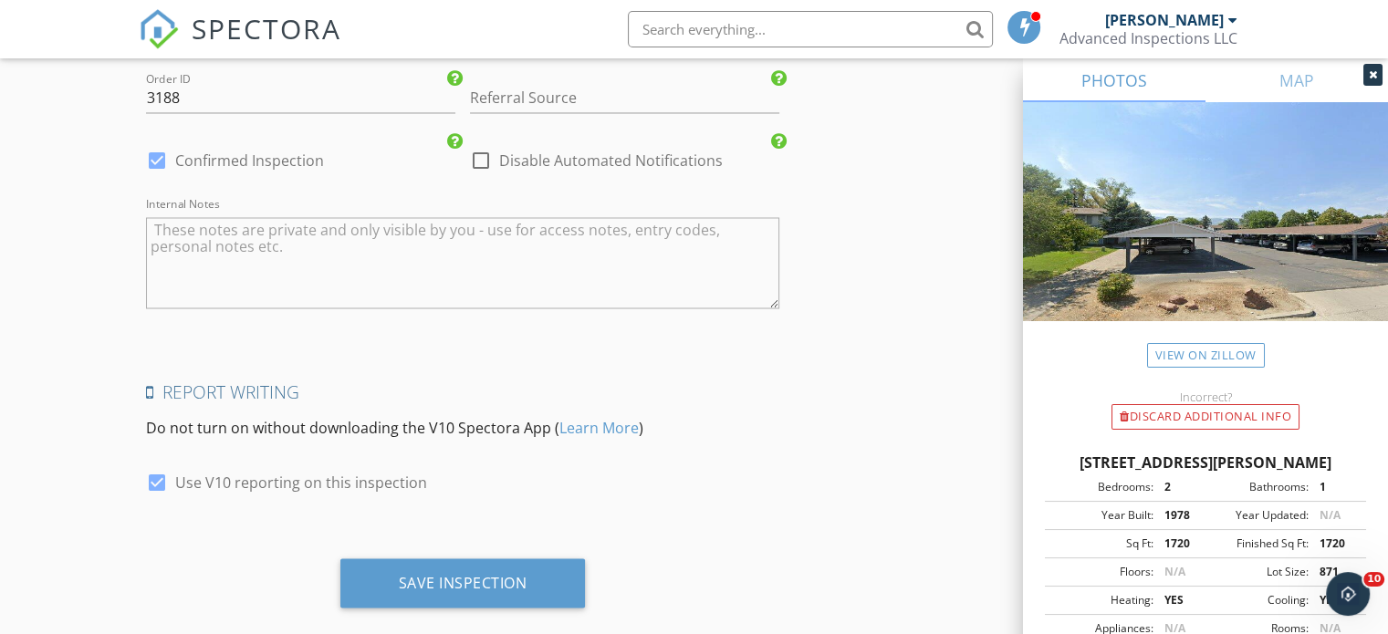
scroll to position [3218, 0]
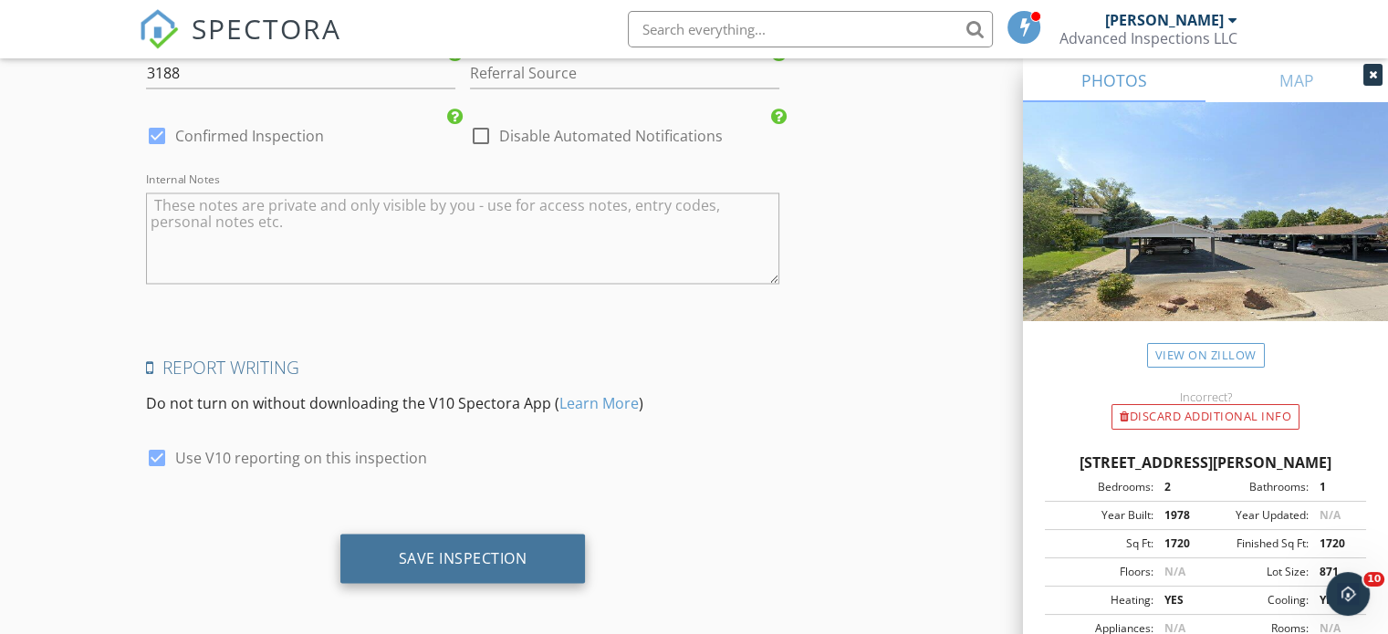
click at [482, 556] on div "Save Inspection" at bounding box center [463, 557] width 129 height 18
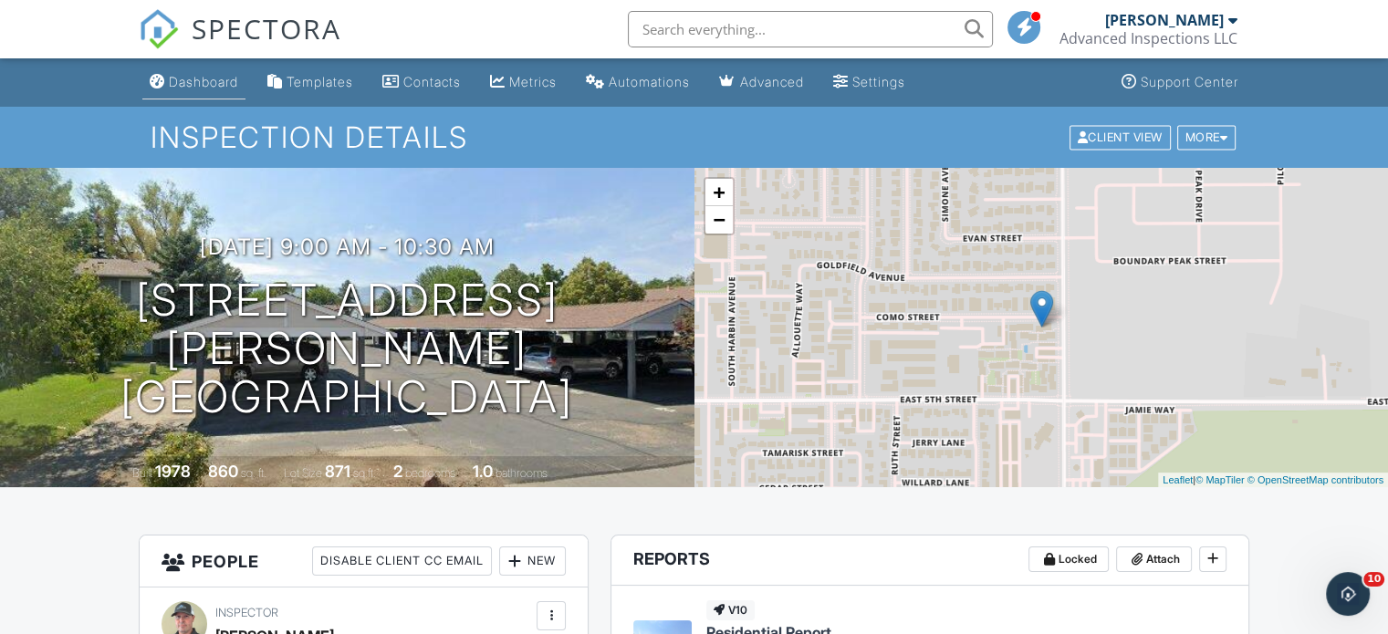
click at [193, 78] on div "Dashboard" at bounding box center [203, 82] width 69 height 16
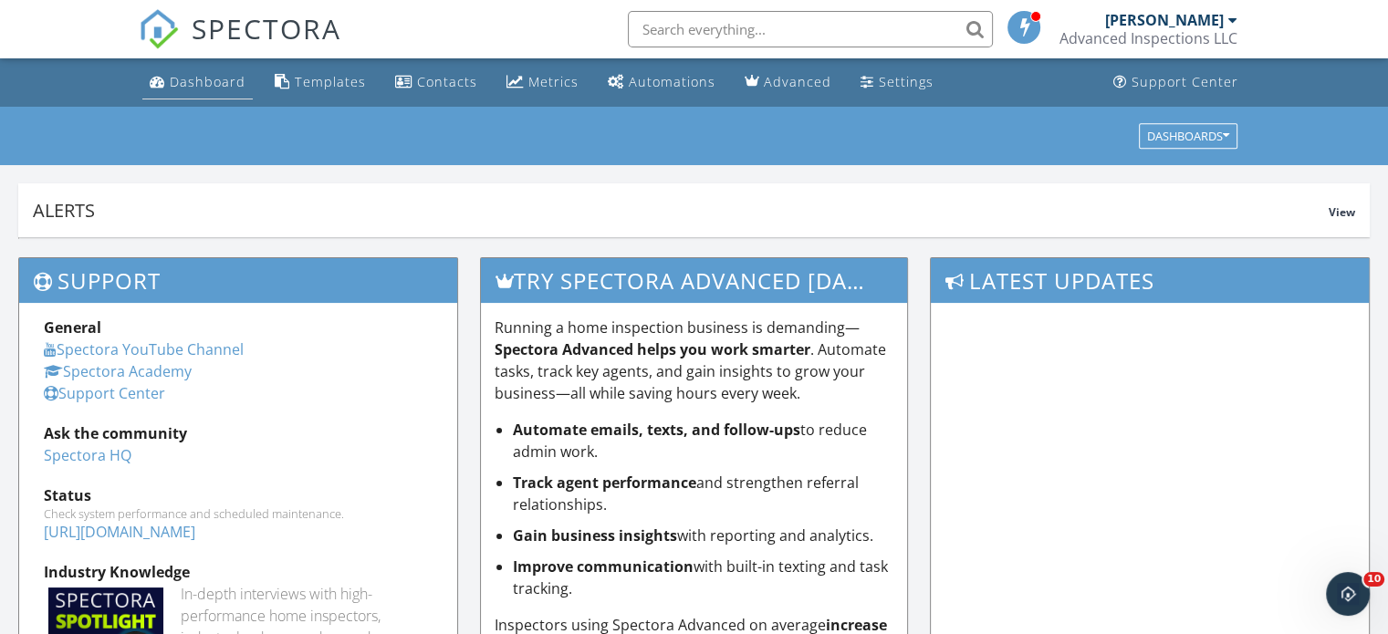
click at [200, 79] on div "Dashboard" at bounding box center [208, 81] width 76 height 17
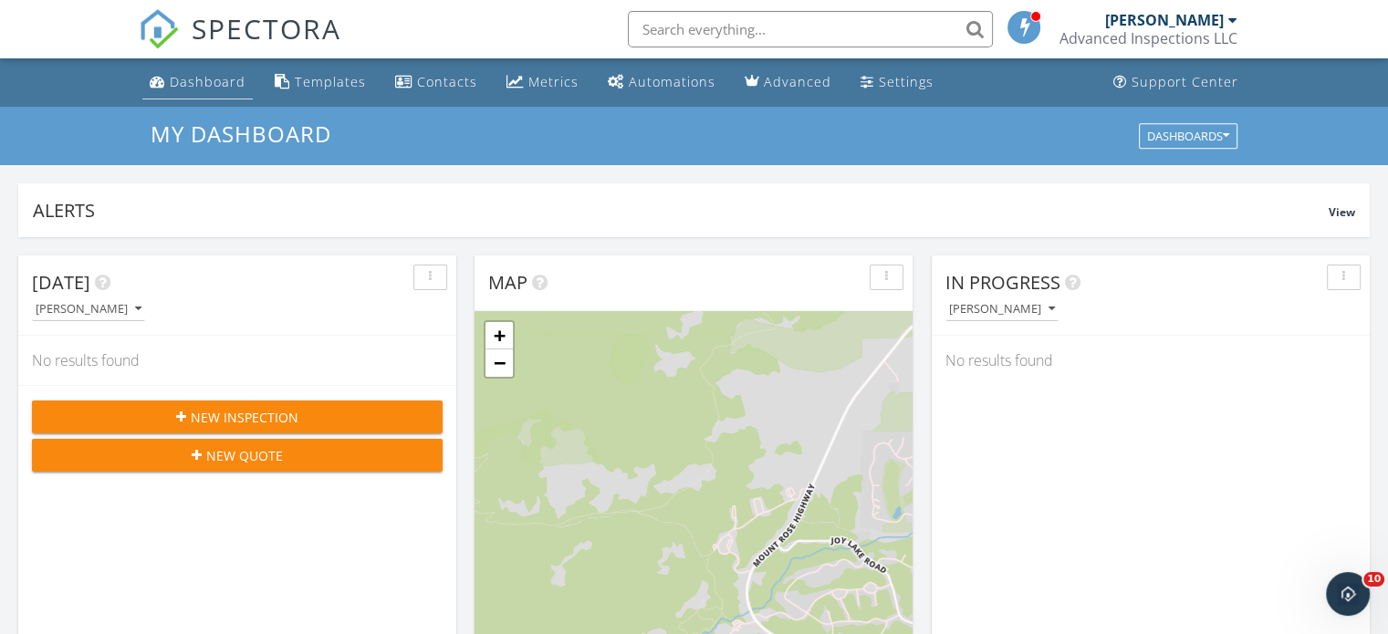
click at [193, 73] on div "Dashboard" at bounding box center [208, 81] width 76 height 17
